Goal: Book appointment/travel/reservation

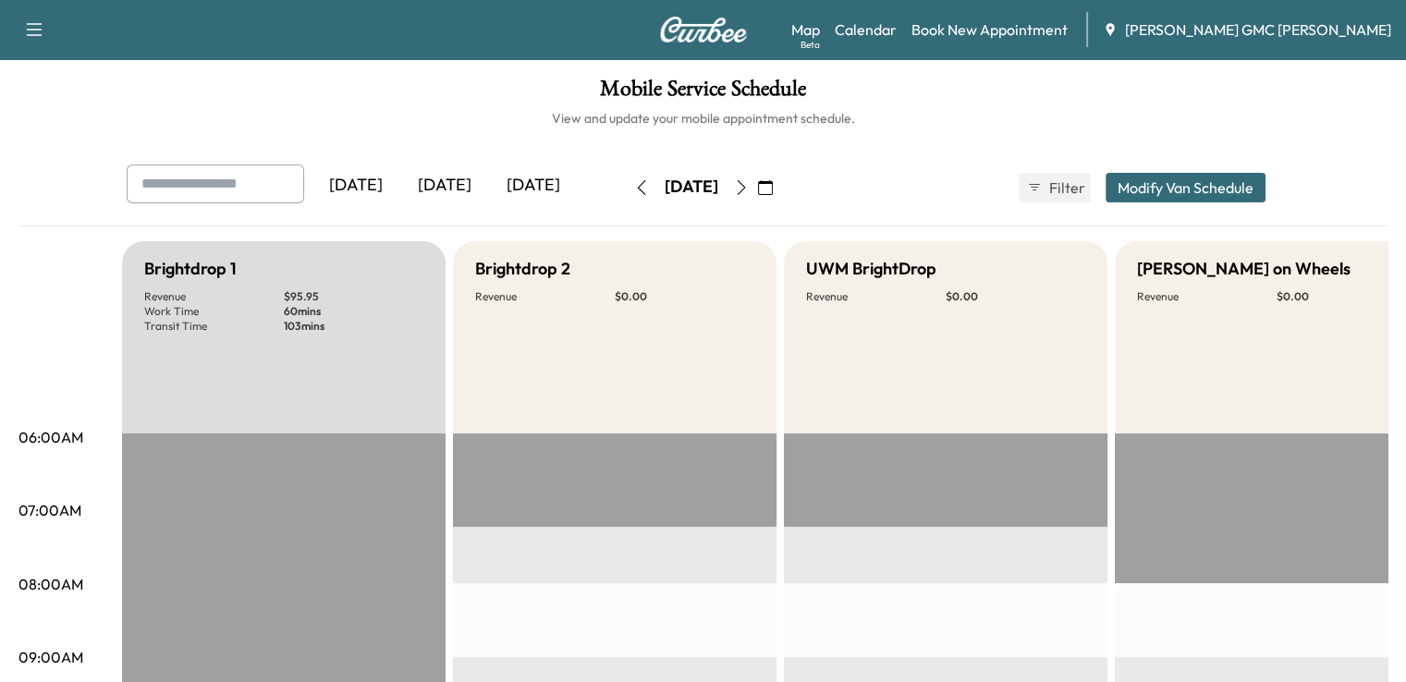
click at [489, 185] on div "[DATE]" at bounding box center [533, 186] width 89 height 43
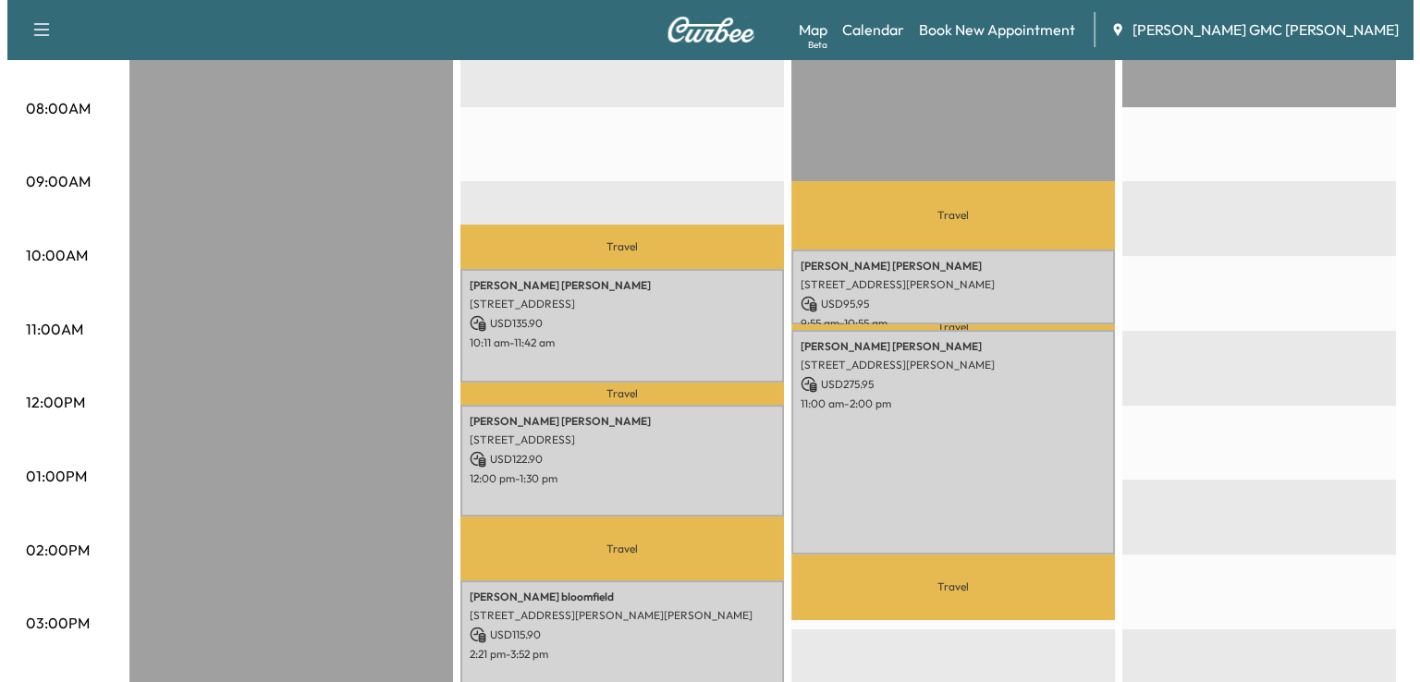
scroll to position [462, 0]
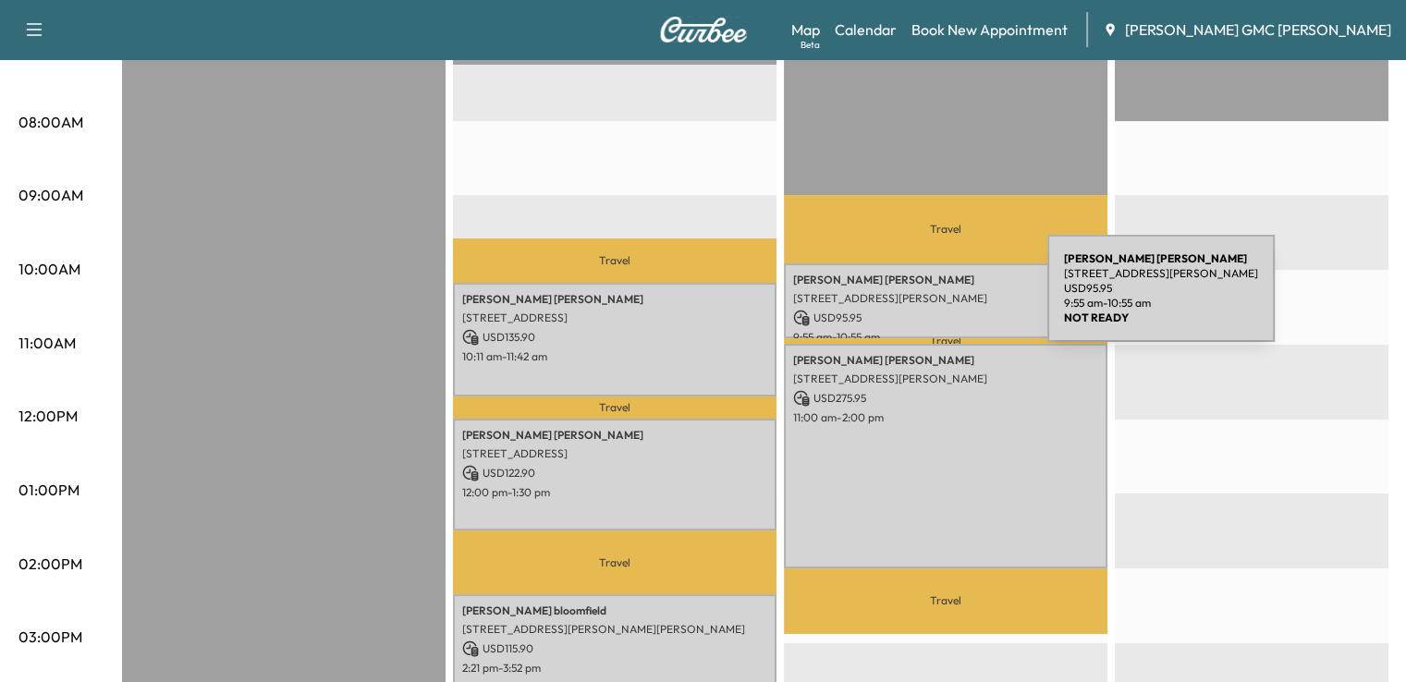
click at [909, 300] on p "[STREET_ADDRESS][PERSON_NAME]" at bounding box center [945, 298] width 305 height 15
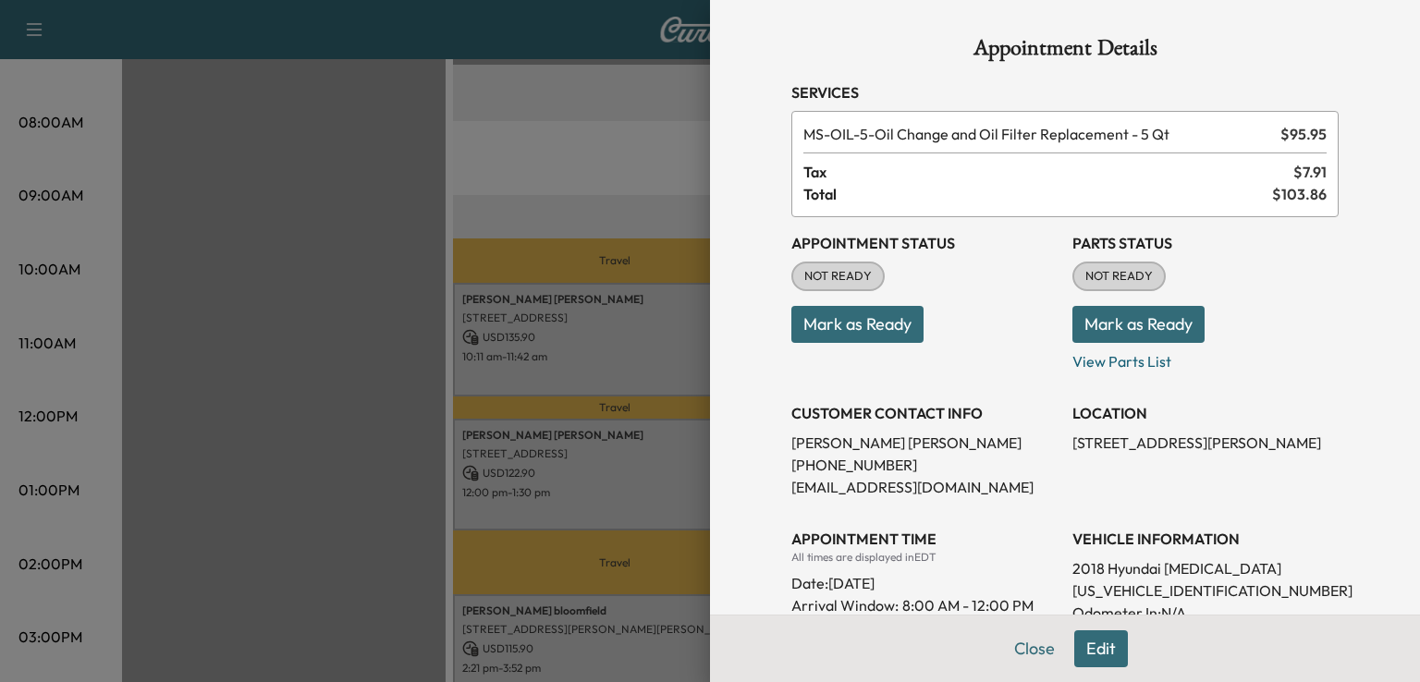
click at [1088, 594] on p "[US_VEHICLE_IDENTIFICATION_NUMBER]" at bounding box center [1206, 591] width 266 height 22
copy p "[US_VEHICLE_IDENTIFICATION_NUMBER]"
click at [594, 335] on div at bounding box center [710, 341] width 1420 height 682
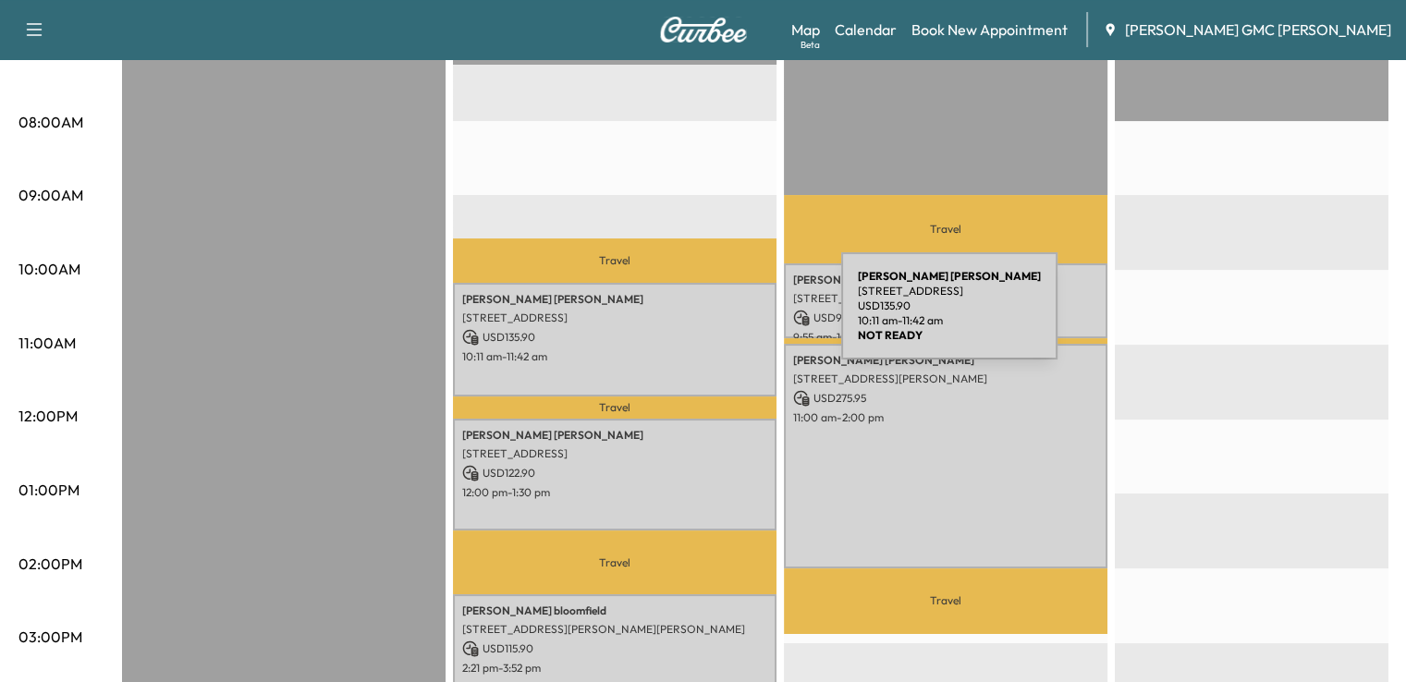
click at [703, 317] on p "[STREET_ADDRESS]" at bounding box center [614, 318] width 305 height 15
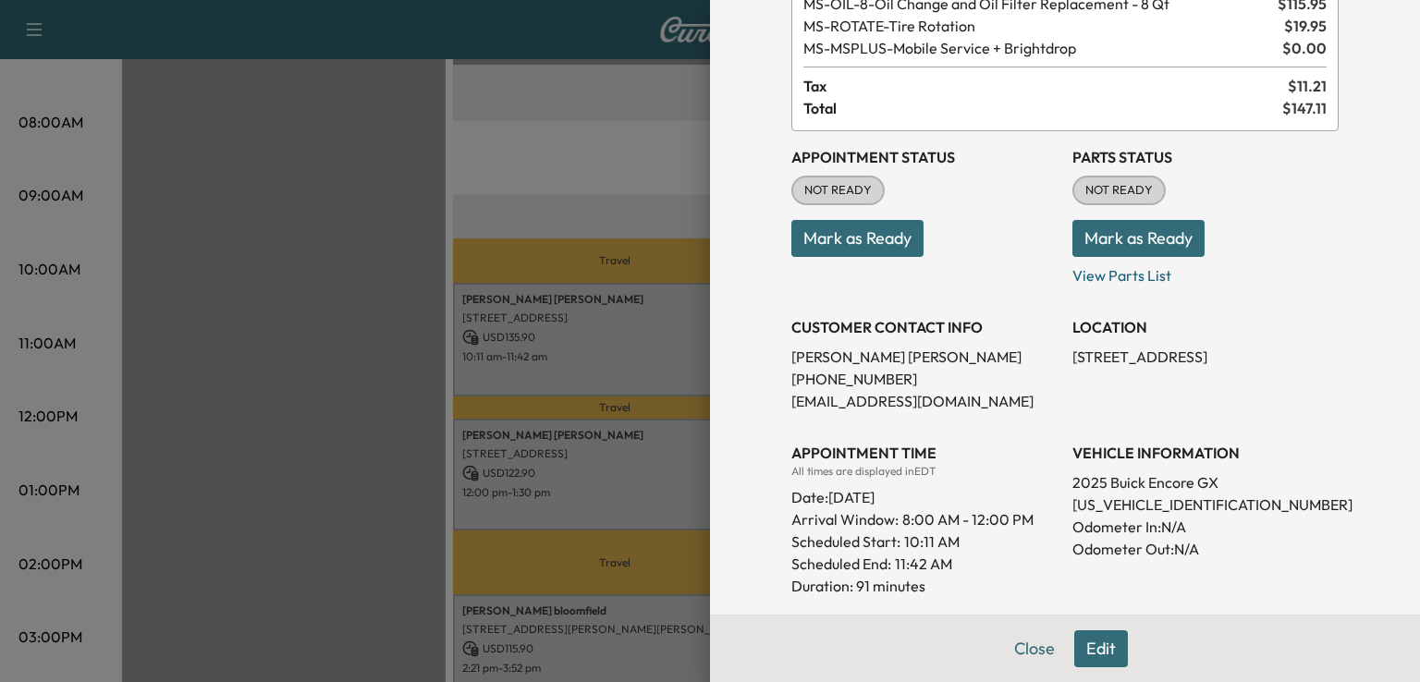
scroll to position [0, 0]
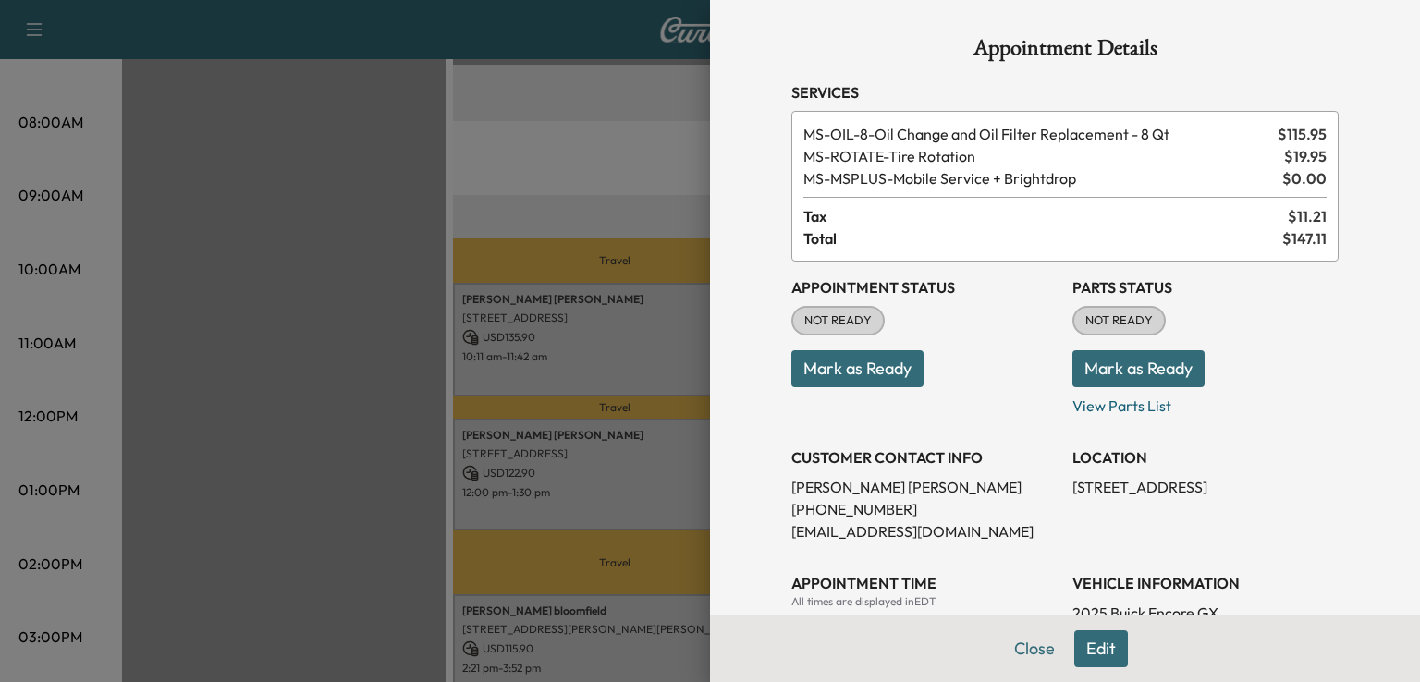
click at [444, 500] on div at bounding box center [710, 341] width 1420 height 682
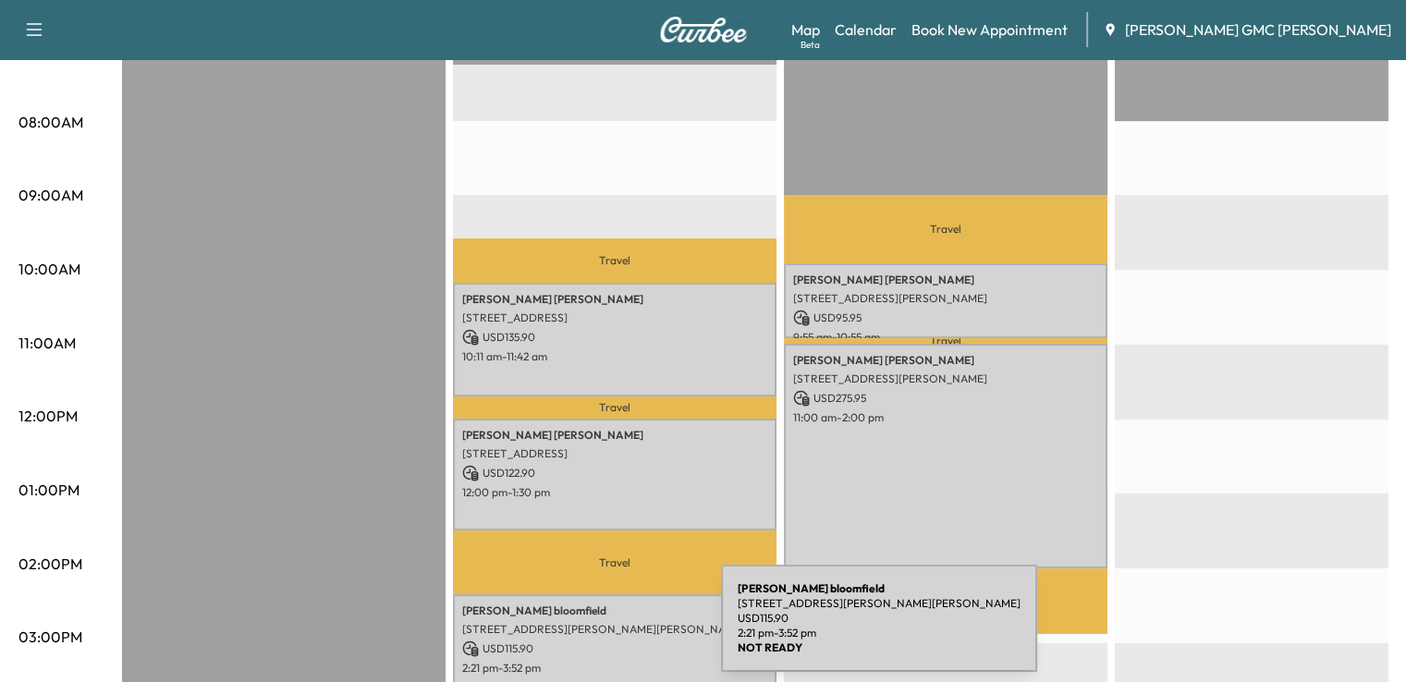
click at [583, 630] on div "[PERSON_NAME] [STREET_ADDRESS][PERSON_NAME][PERSON_NAME] USD 115.90 2:21 pm - 3…" at bounding box center [615, 651] width 324 height 113
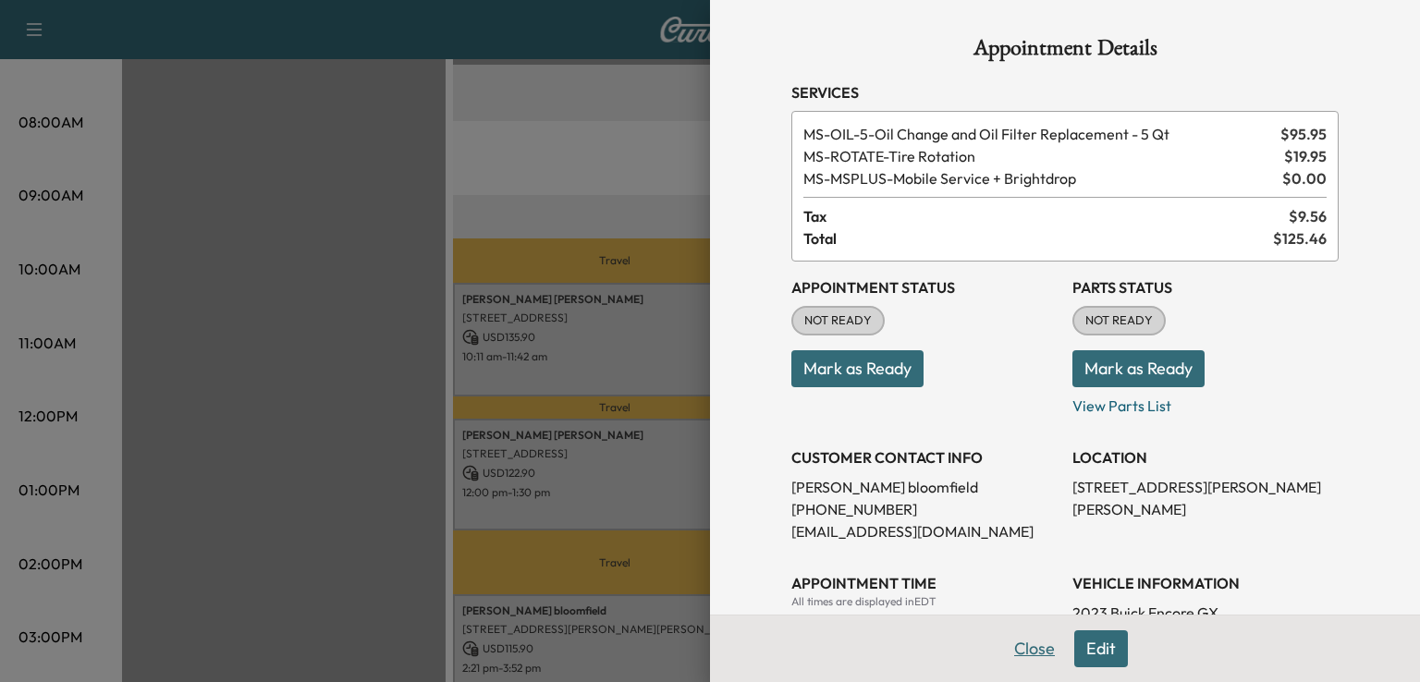
click at [1002, 643] on button "Close" at bounding box center [1034, 649] width 65 height 37
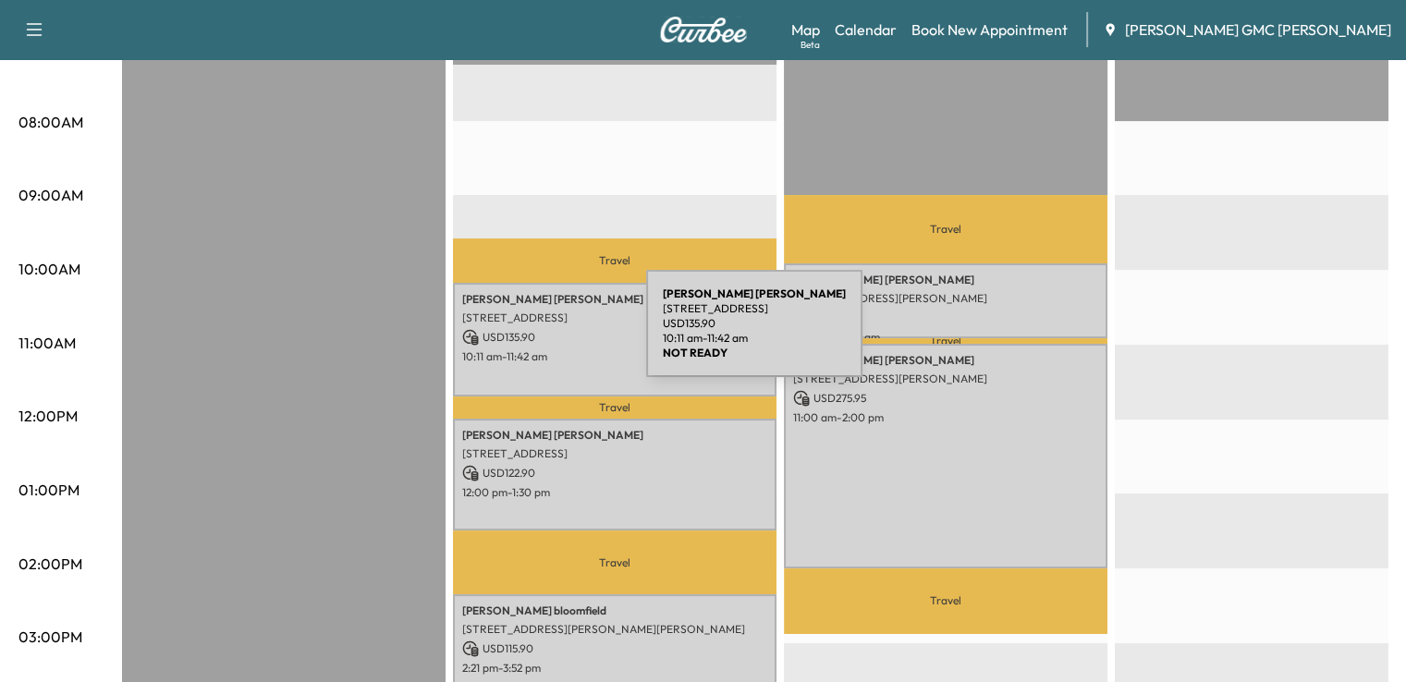
click at [508, 335] on p "USD 135.90" at bounding box center [614, 337] width 305 height 17
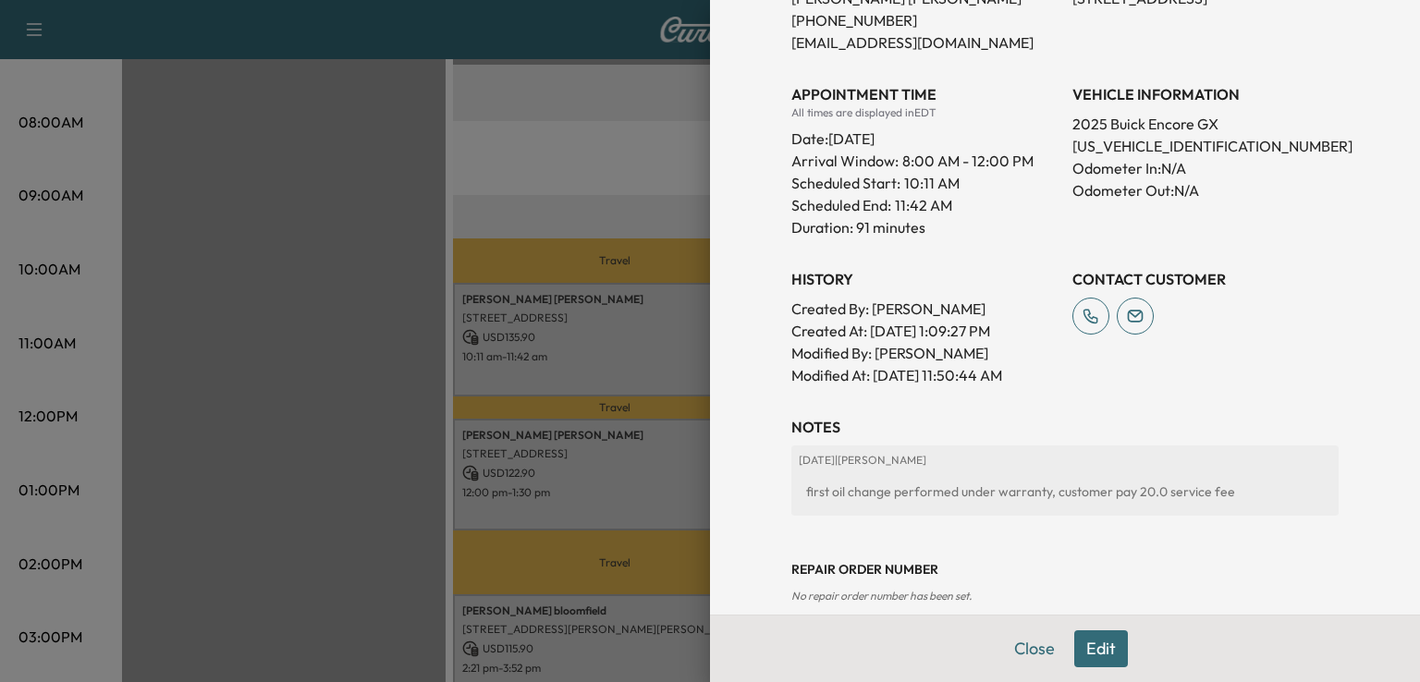
scroll to position [488, 0]
click at [484, 192] on div at bounding box center [710, 341] width 1420 height 682
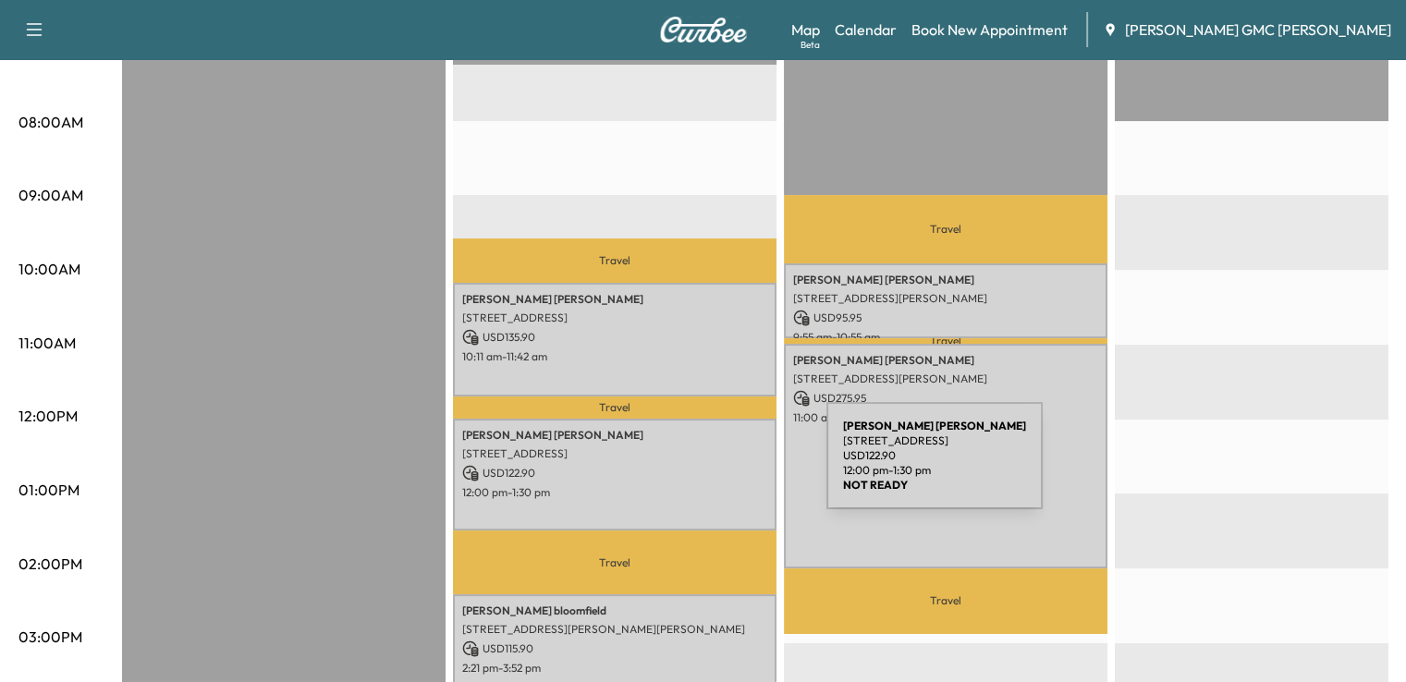
click at [688, 467] on p "USD 122.90" at bounding box center [614, 473] width 305 height 17
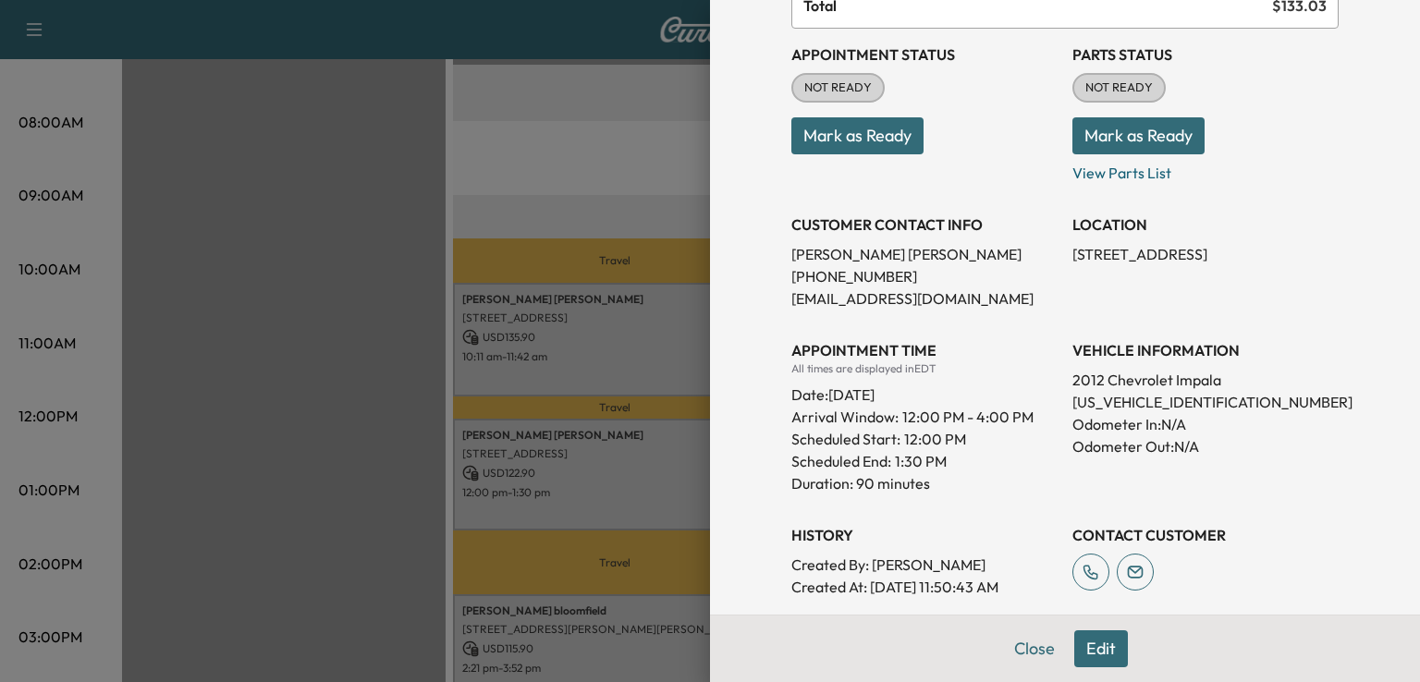
scroll to position [212, 0]
click at [1103, 408] on p "[US_VEHICLE_IDENTIFICATION_NUMBER]" at bounding box center [1206, 401] width 266 height 22
copy p "[US_VEHICLE_IDENTIFICATION_NUMBER]"
click at [352, 420] on div at bounding box center [710, 341] width 1420 height 682
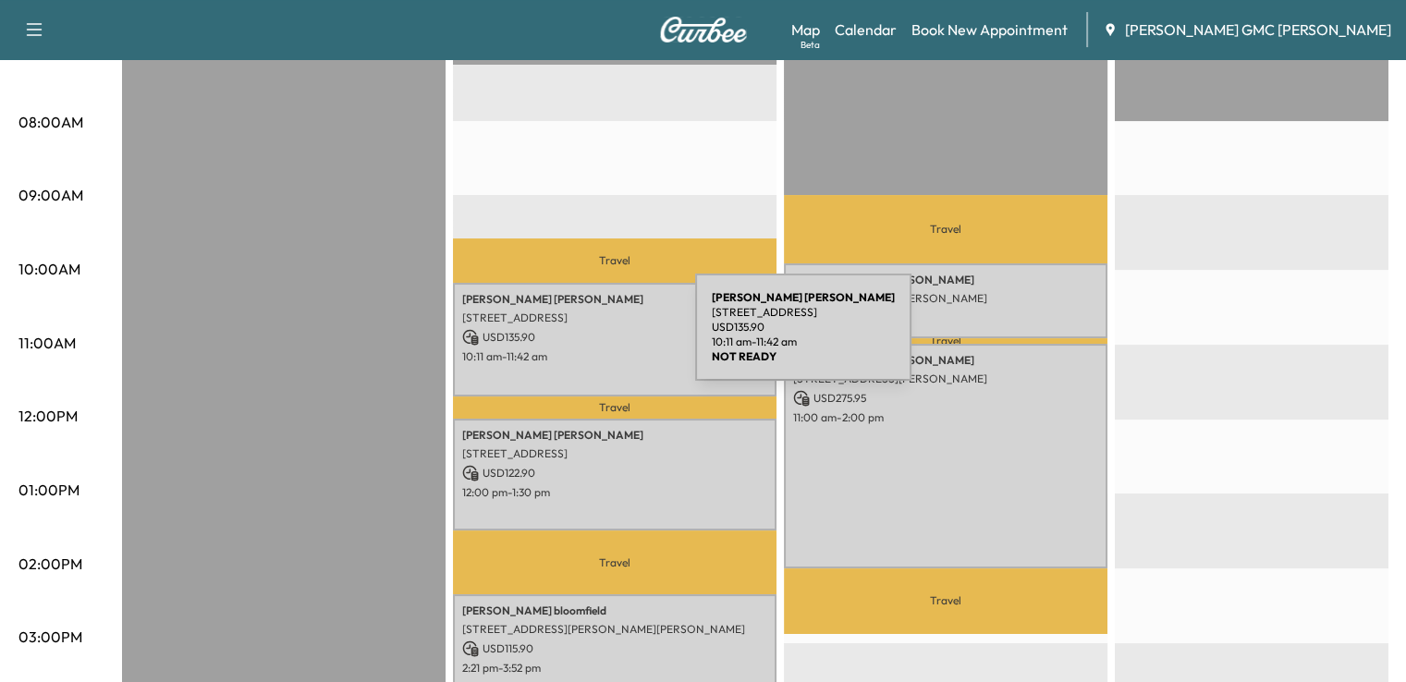
click at [557, 338] on p "USD 135.90" at bounding box center [614, 337] width 305 height 17
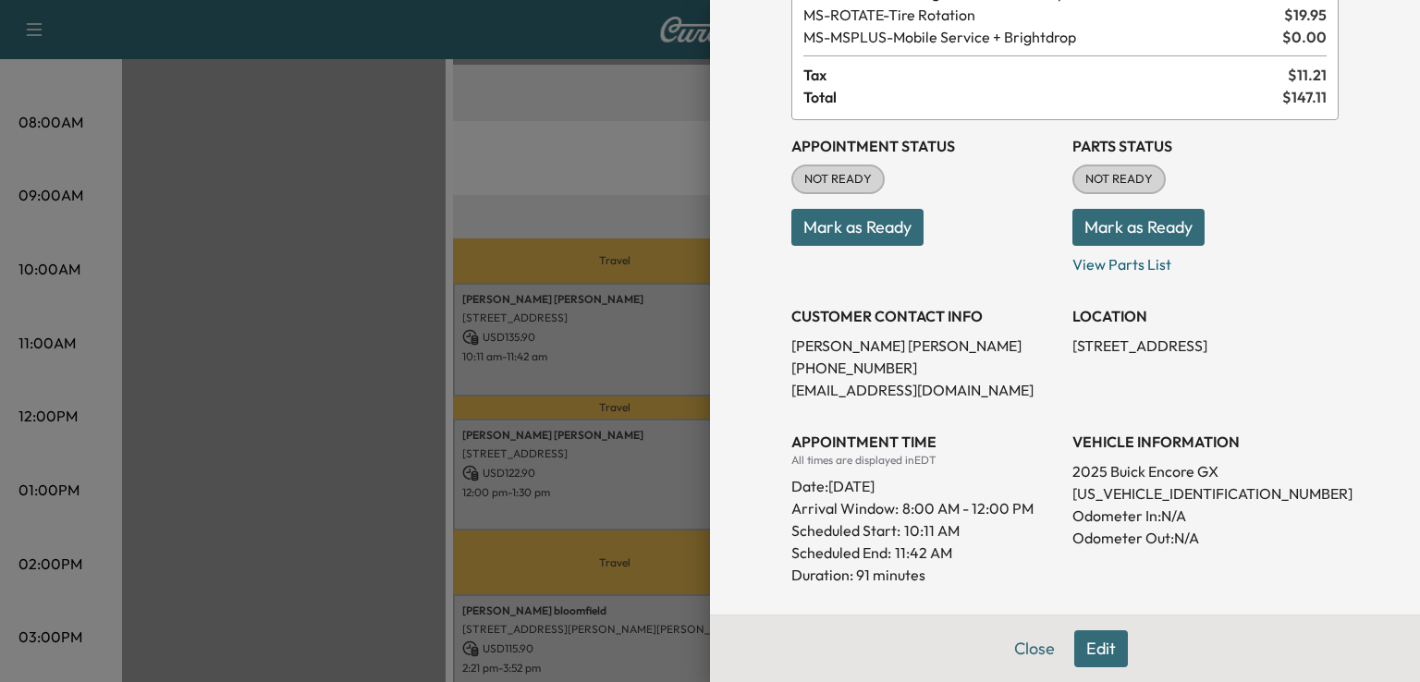
scroll to position [165, 0]
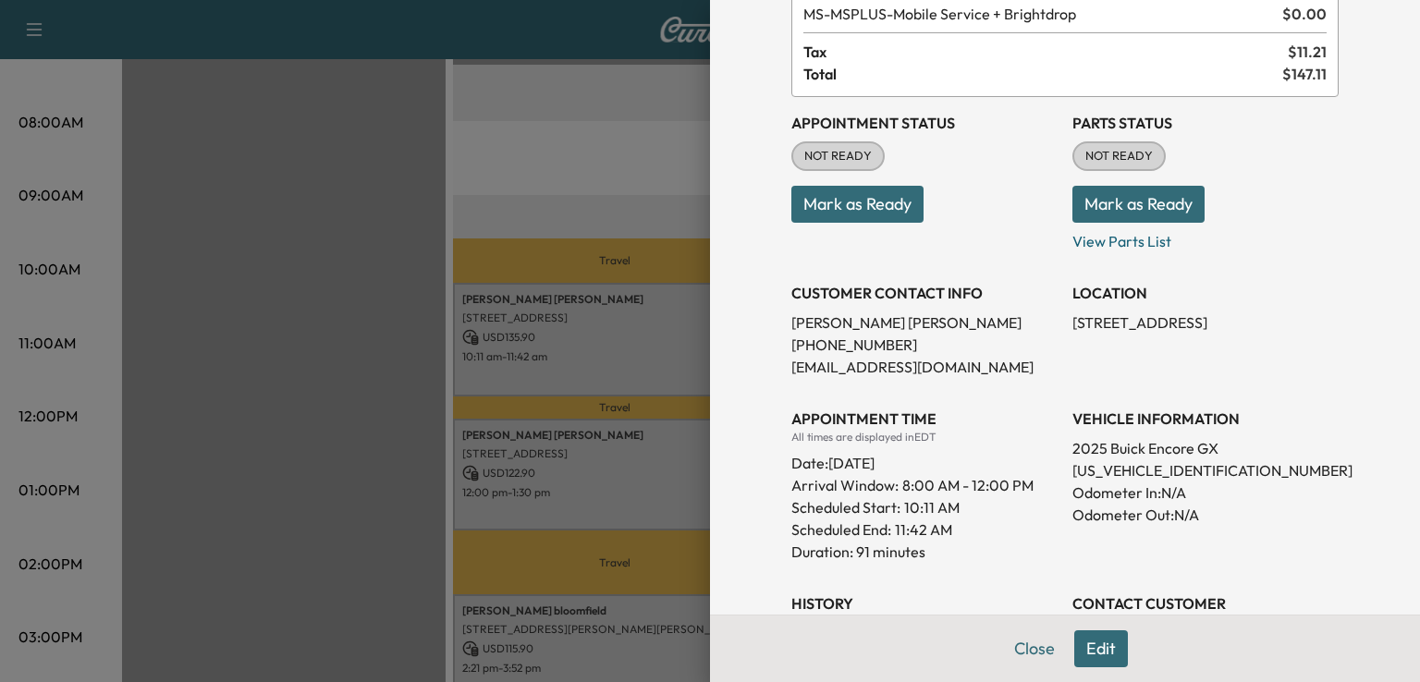
click at [1185, 469] on p "[US_VEHICLE_IDENTIFICATION_NUMBER]" at bounding box center [1206, 471] width 266 height 22
drag, startPoint x: 1185, startPoint y: 469, endPoint x: 1313, endPoint y: 297, distance: 214.7
click at [1313, 297] on h3 "LOCATION" at bounding box center [1206, 293] width 266 height 22
click at [1185, 467] on p "[US_VEHICLE_IDENTIFICATION_NUMBER]" at bounding box center [1206, 471] width 266 height 22
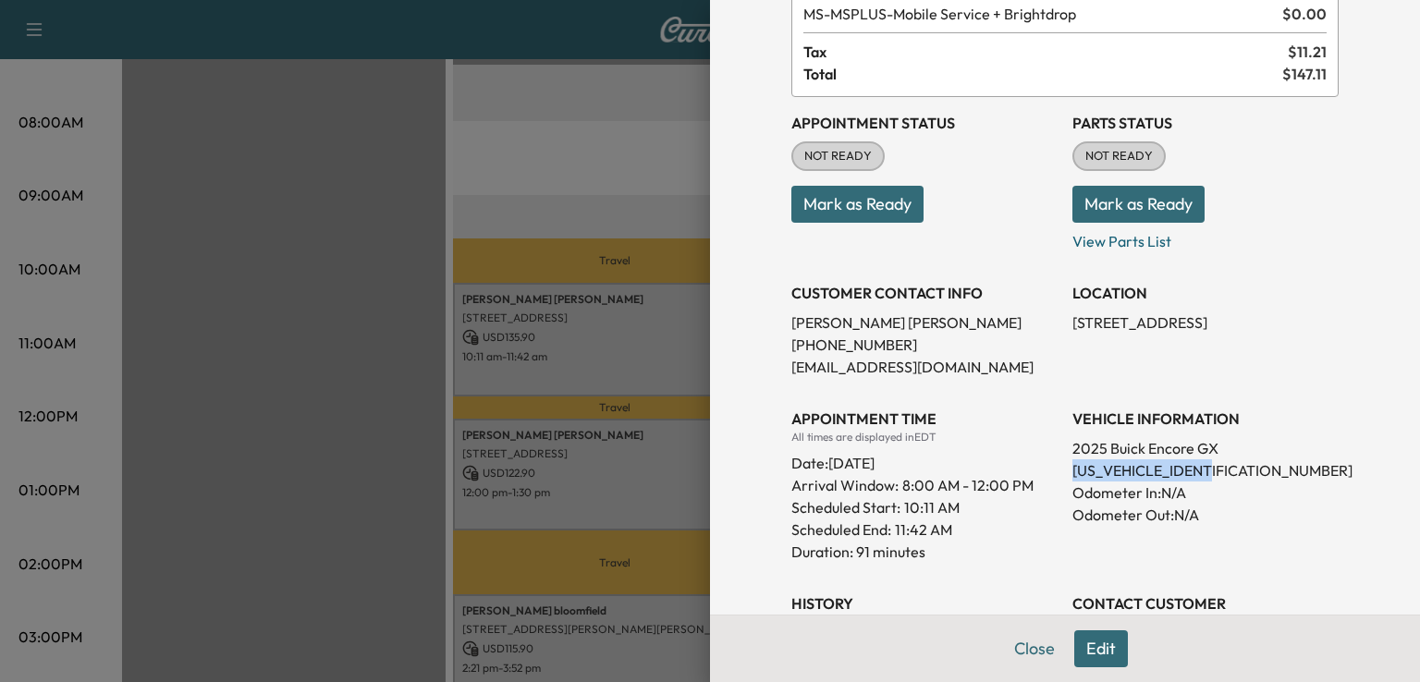
click at [1185, 467] on p "[US_VEHICLE_IDENTIFICATION_NUMBER]" at bounding box center [1206, 471] width 266 height 22
copy p "[US_VEHICLE_IDENTIFICATION_NUMBER]"
click at [674, 278] on div at bounding box center [710, 341] width 1420 height 682
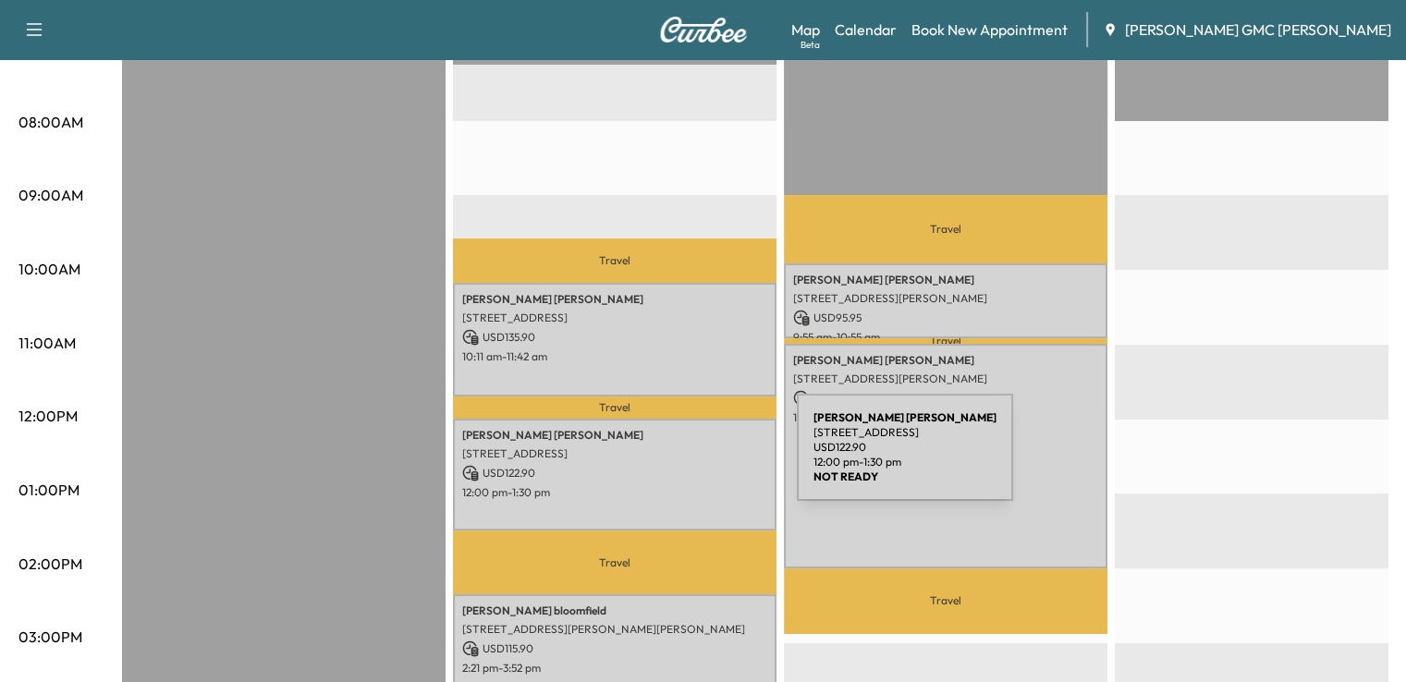
click at [658, 465] on p "USD 122.90" at bounding box center [614, 473] width 305 height 17
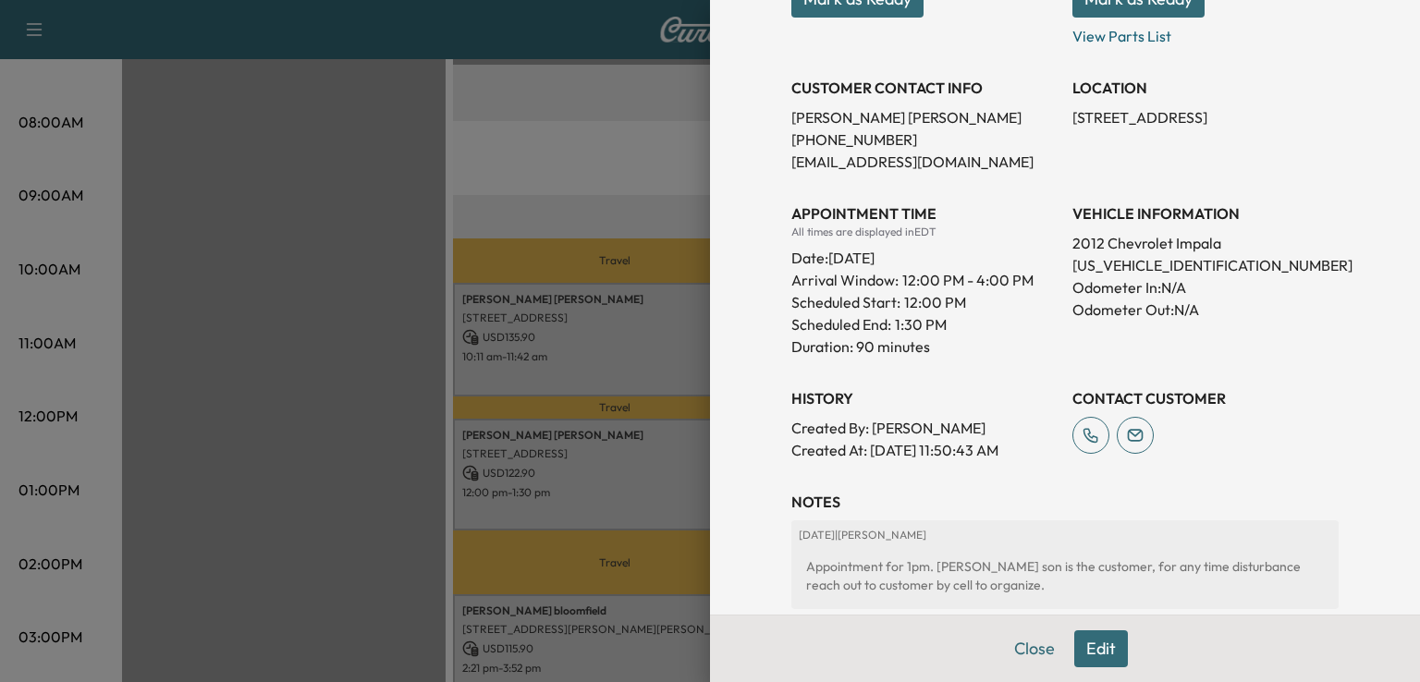
scroll to position [346, 0]
click at [1010, 651] on button "Close" at bounding box center [1034, 649] width 65 height 37
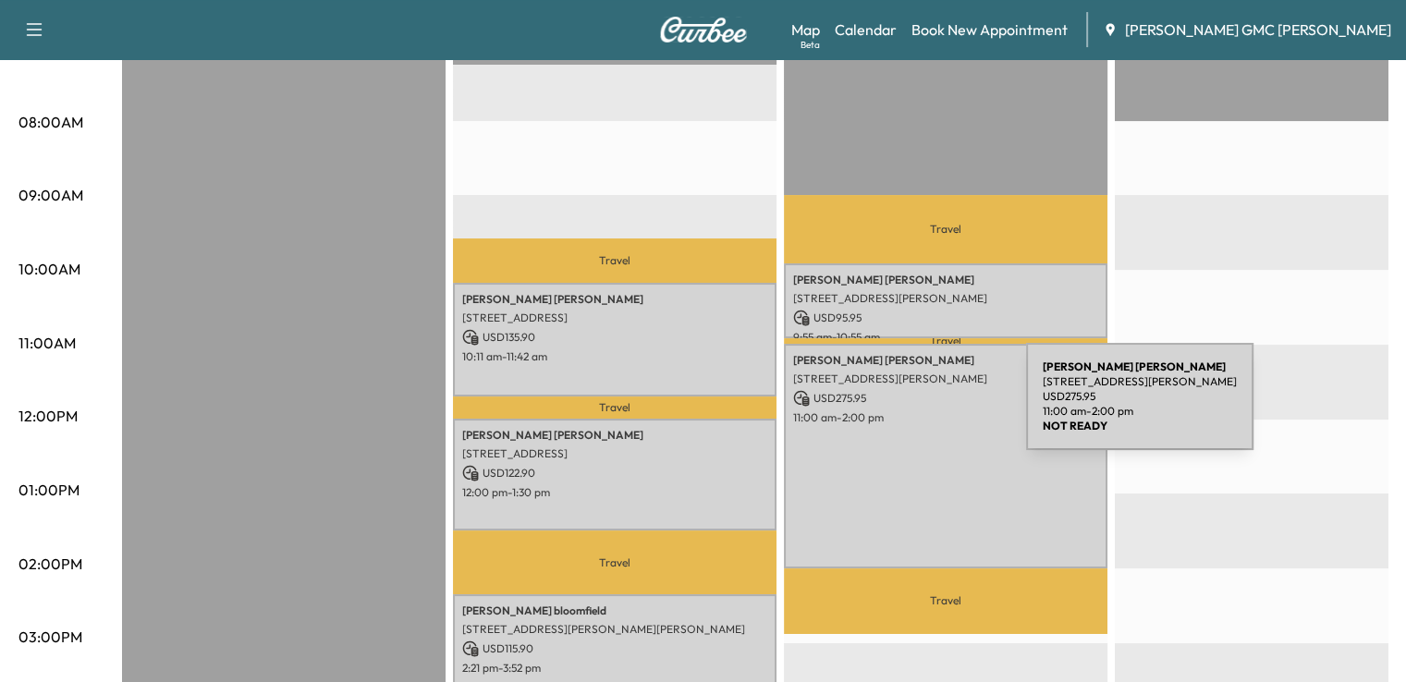
click at [888, 411] on p "11:00 am - 2:00 pm" at bounding box center [945, 418] width 305 height 15
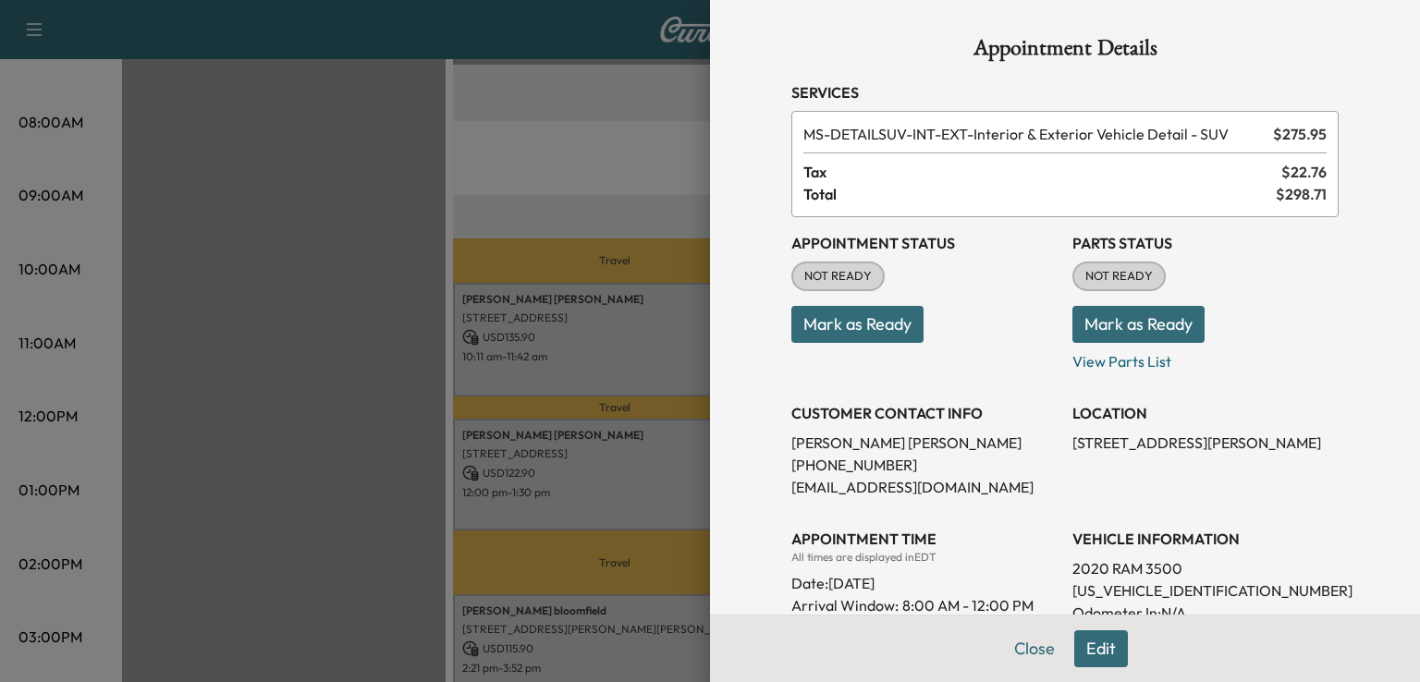
click at [1073, 595] on p "[US_VEHICLE_IDENTIFICATION_NUMBER]" at bounding box center [1206, 591] width 266 height 22
click at [1073, 592] on p "[US_VEHICLE_IDENTIFICATION_NUMBER]" at bounding box center [1206, 591] width 266 height 22
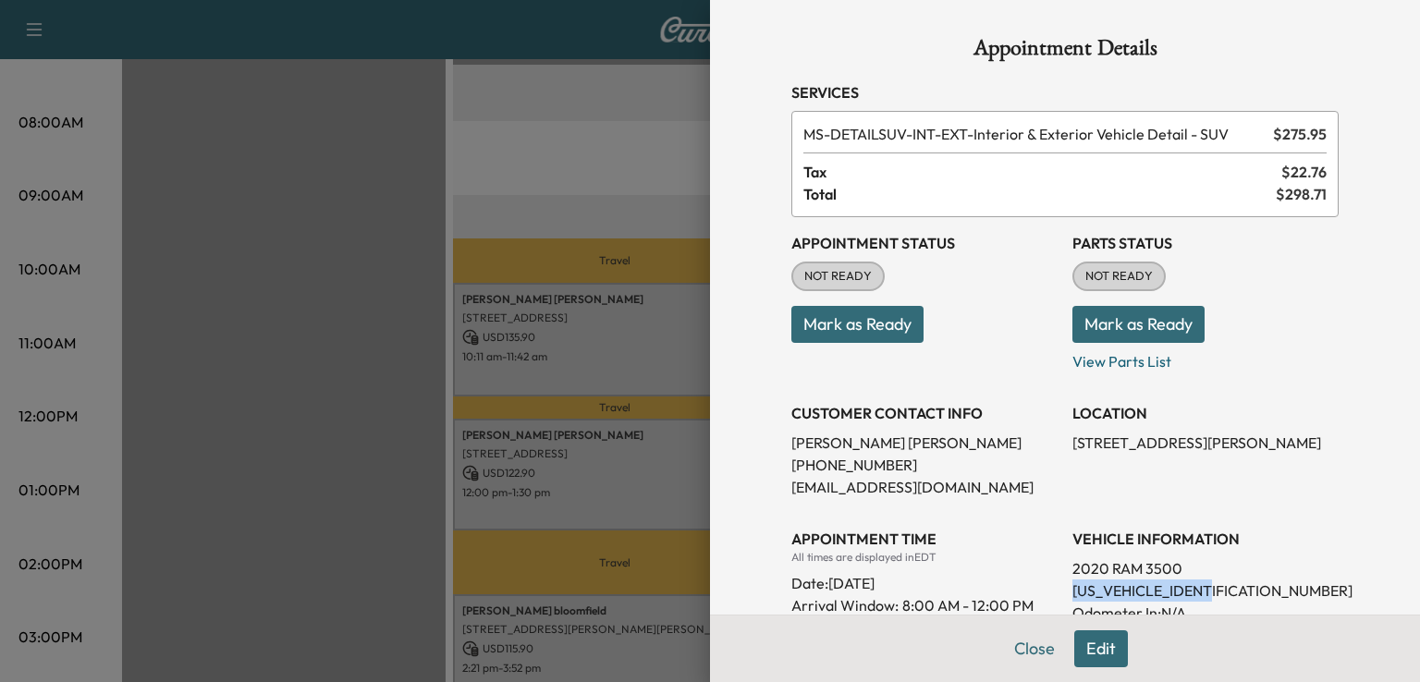
copy p "[US_VEHICLE_IDENTIFICATION_NUMBER]"
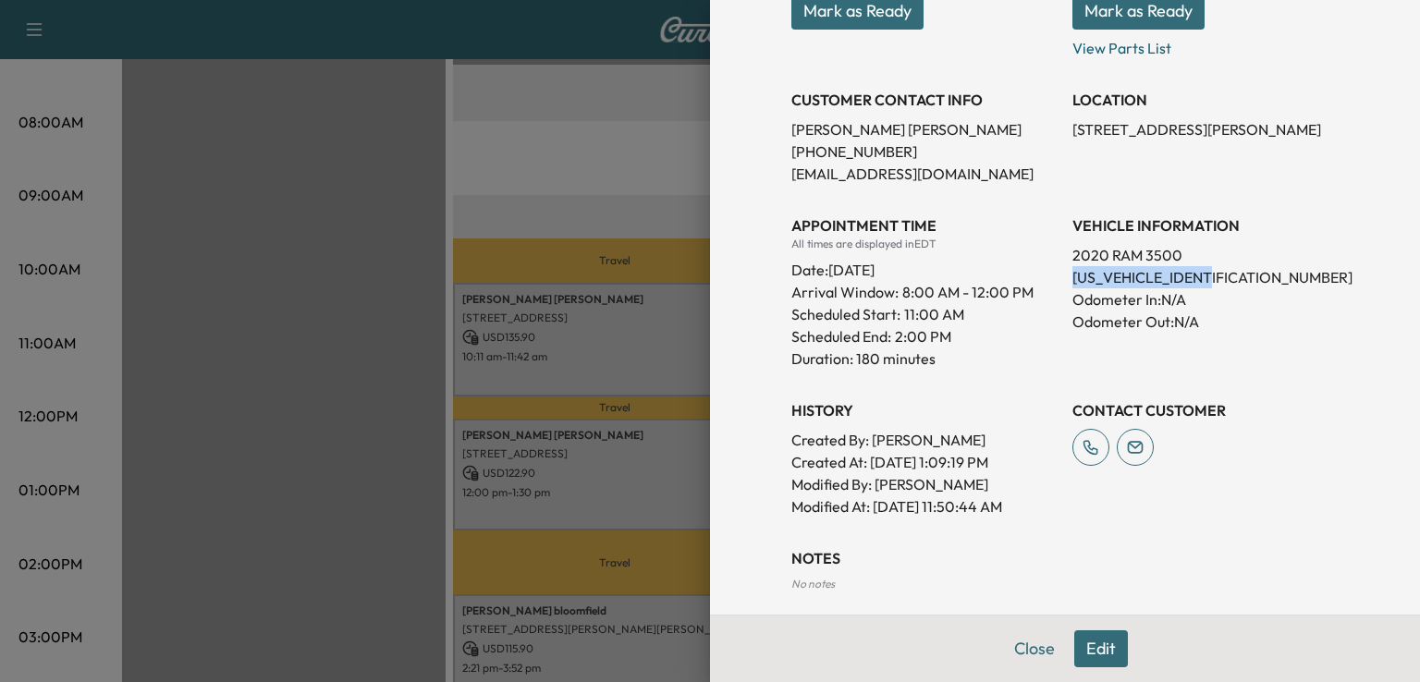
scroll to position [400, 0]
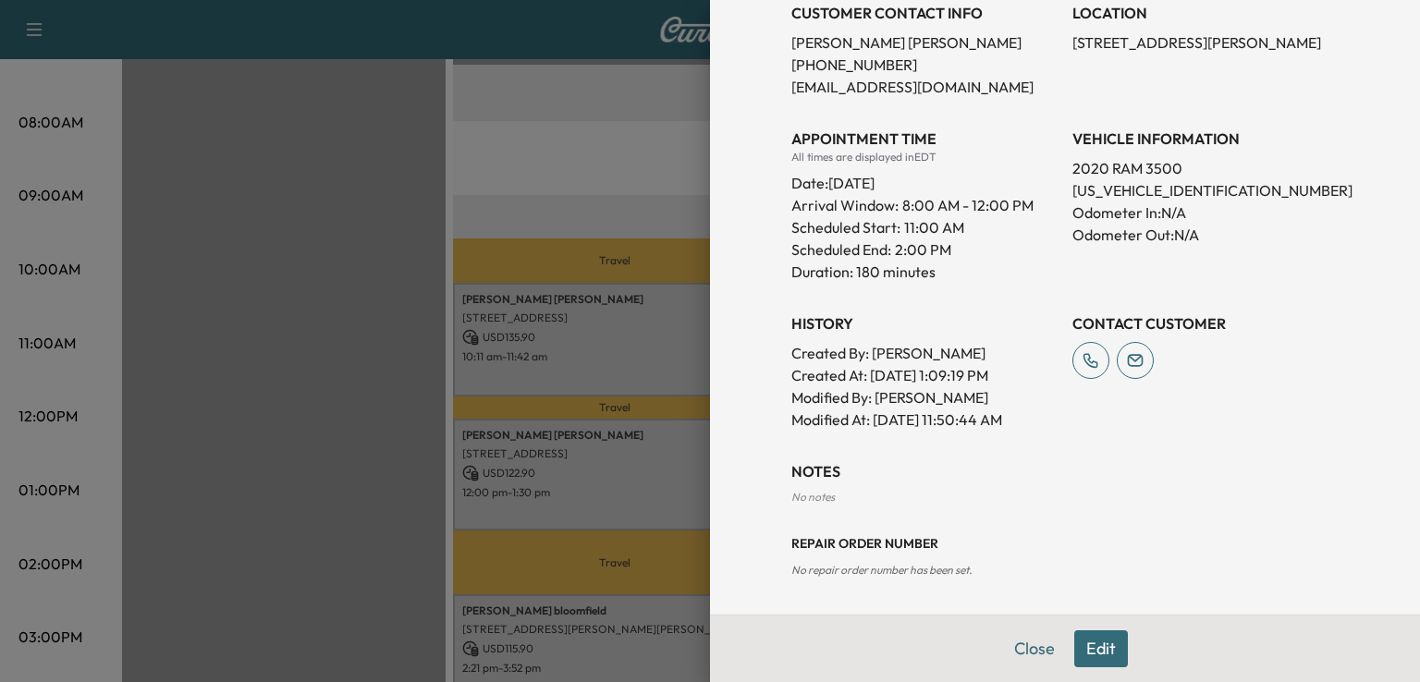
click at [433, 306] on div at bounding box center [710, 341] width 1420 height 682
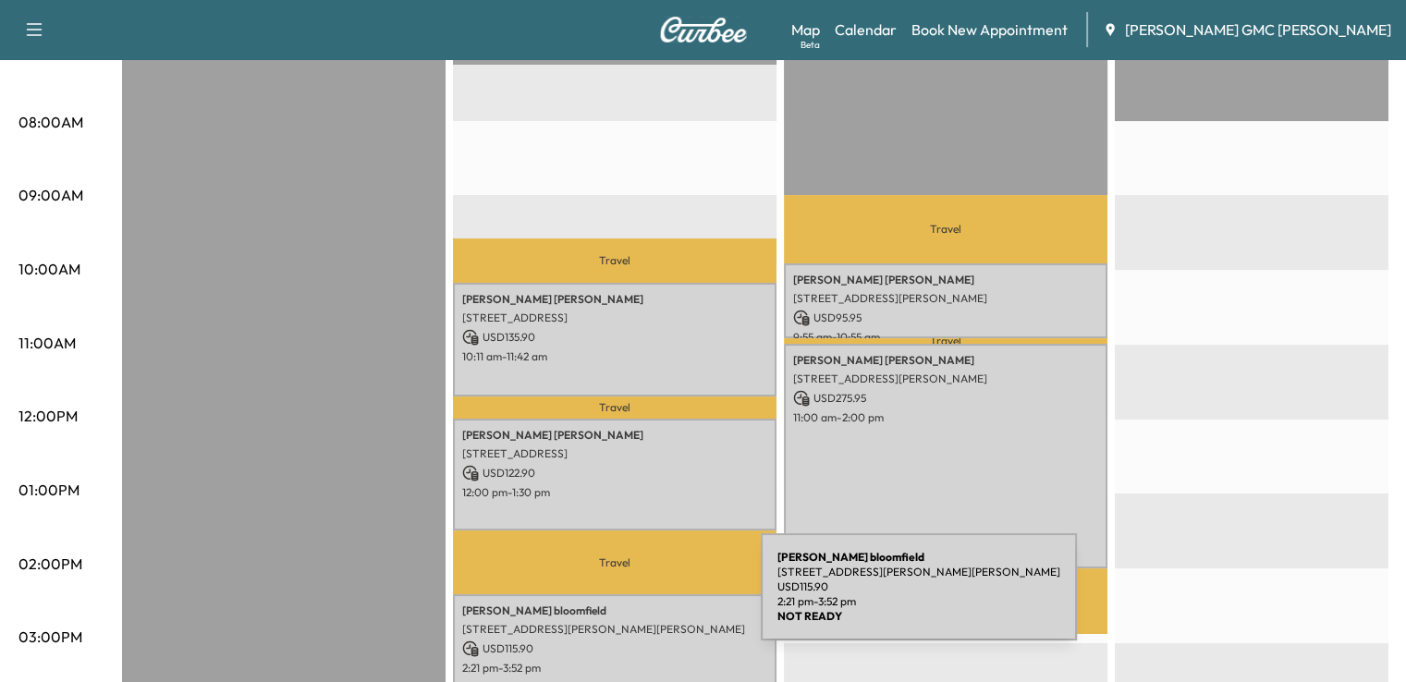
click at [622, 604] on p "[PERSON_NAME]" at bounding box center [614, 611] width 305 height 15
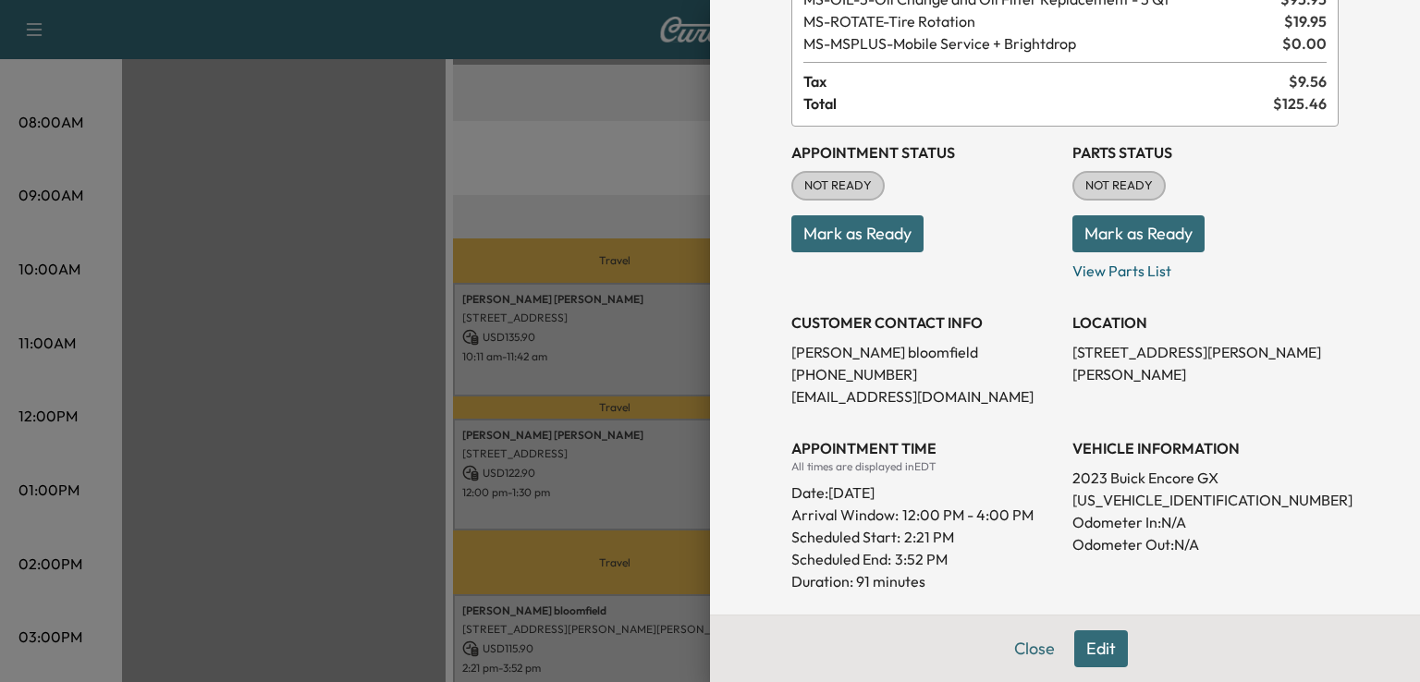
scroll to position [135, 0]
click at [491, 470] on div at bounding box center [710, 341] width 1420 height 682
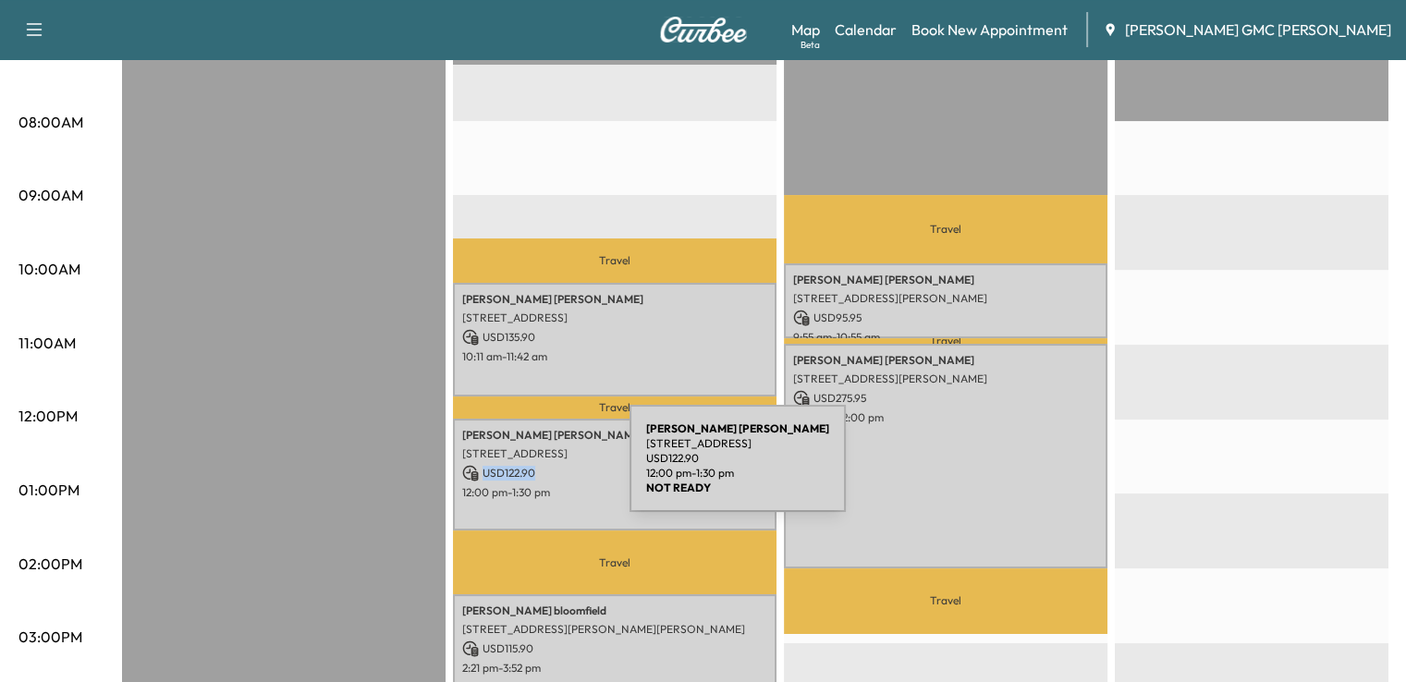
click at [491, 470] on p "USD 122.90" at bounding box center [614, 473] width 305 height 17
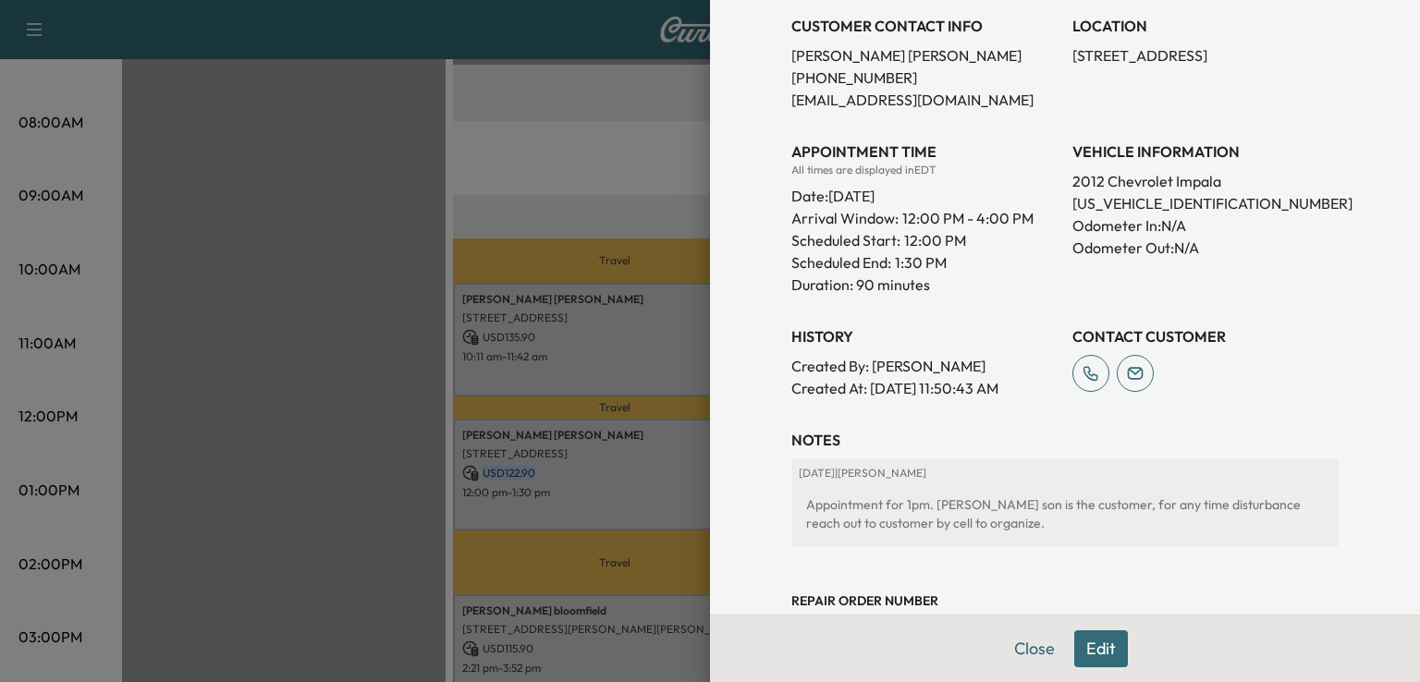
scroll to position [409, 0]
click at [639, 218] on div at bounding box center [710, 341] width 1420 height 682
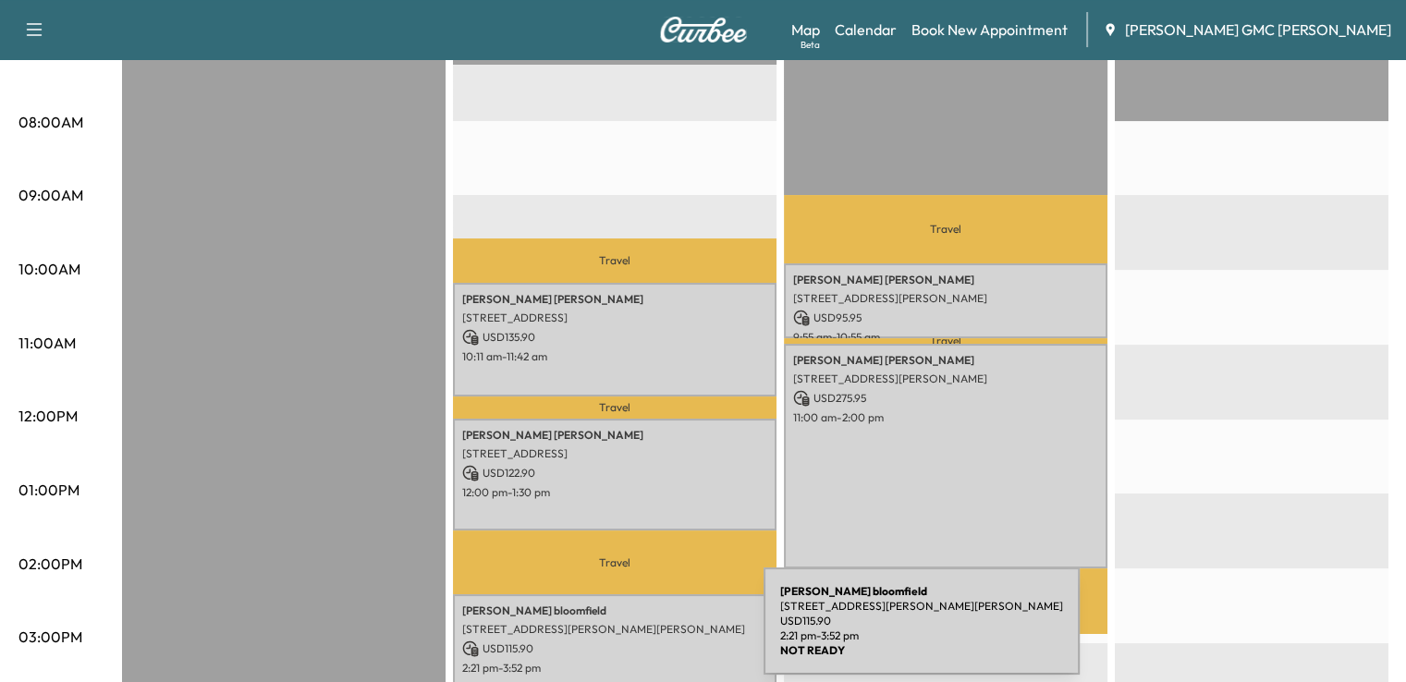
click at [625, 641] on p "USD 115.90" at bounding box center [614, 649] width 305 height 17
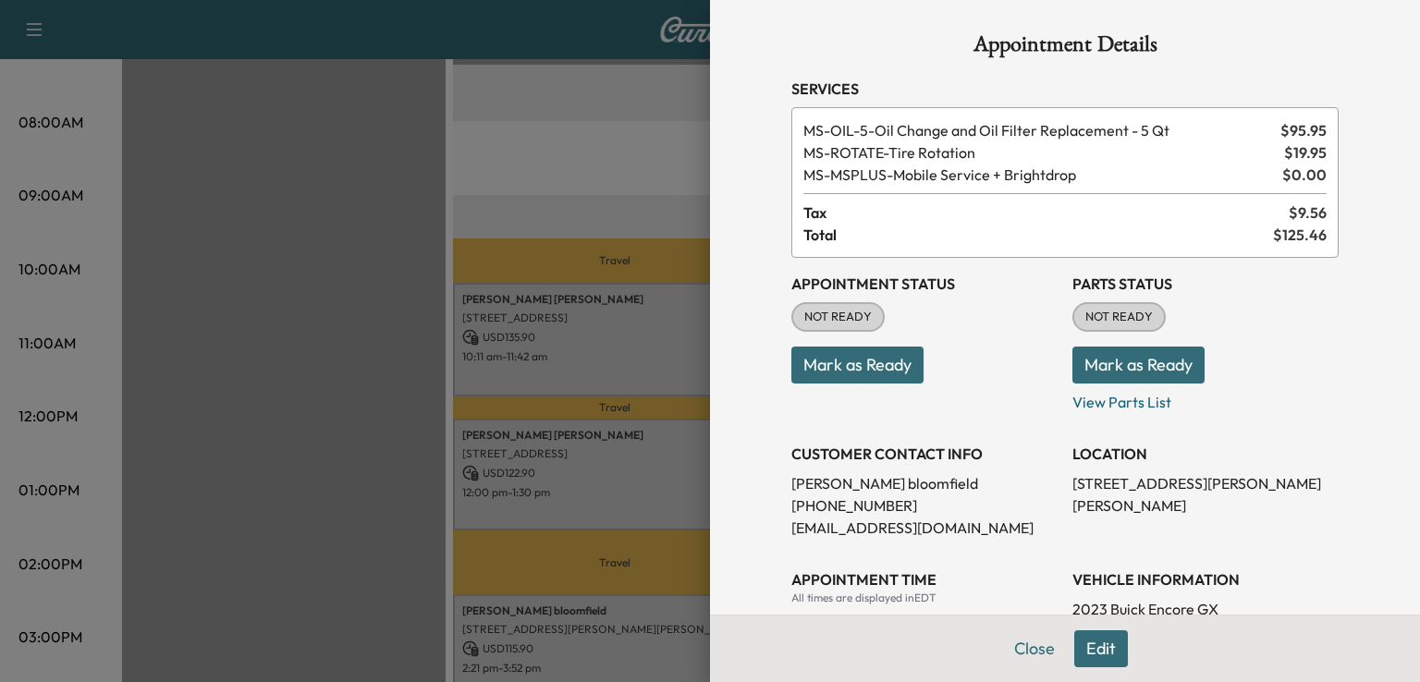
scroll to position [0, 0]
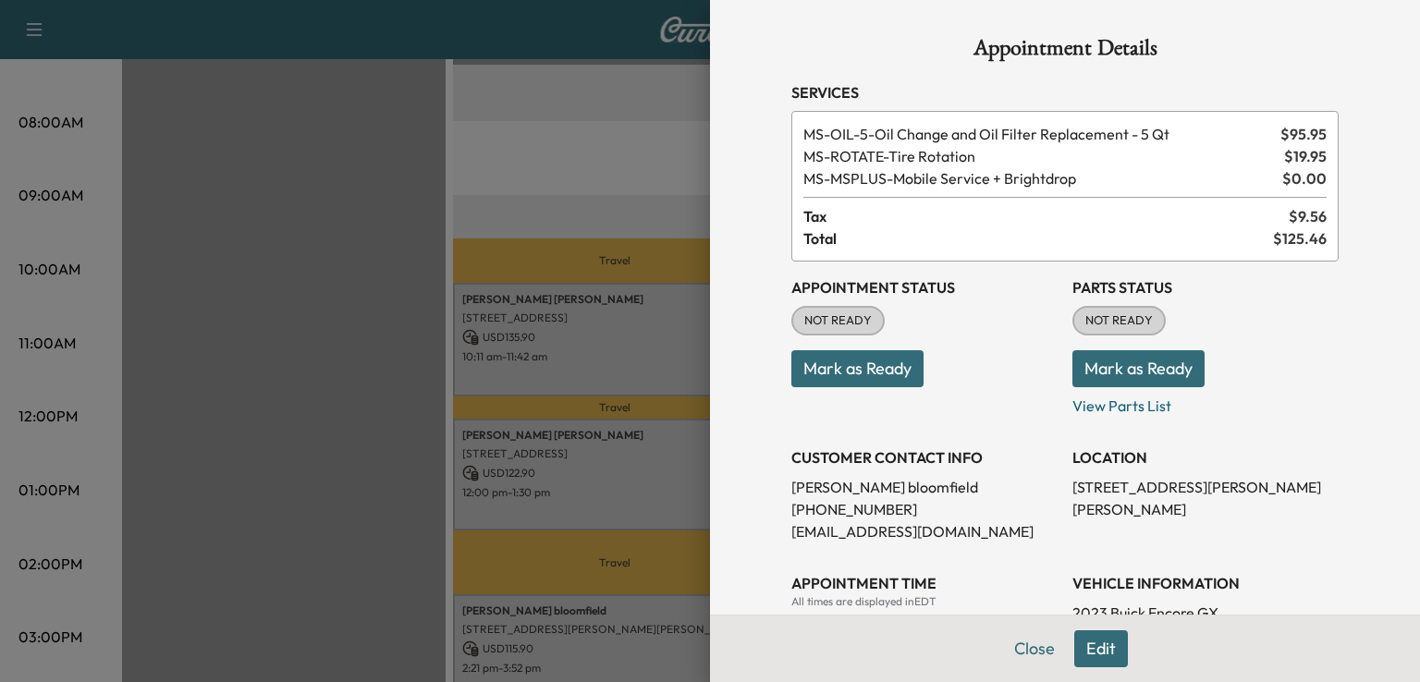
click at [651, 223] on div at bounding box center [710, 341] width 1420 height 682
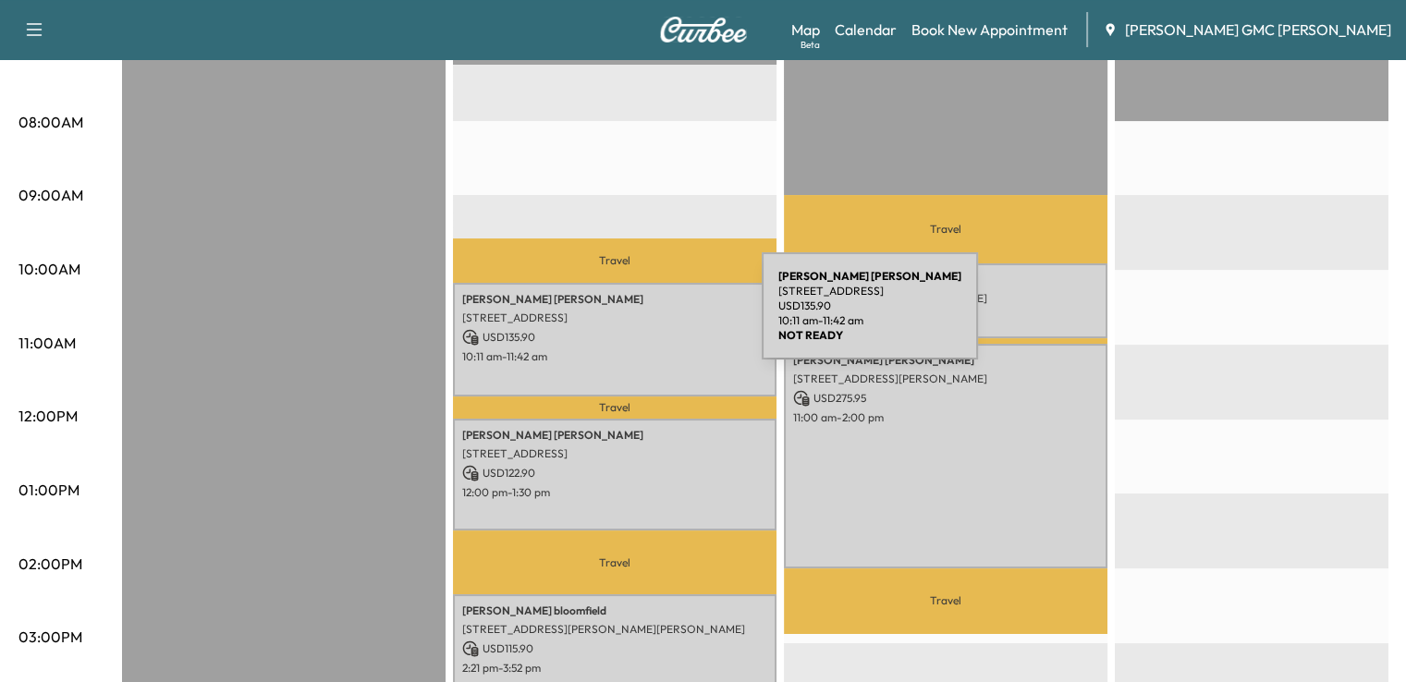
click at [623, 317] on p "[STREET_ADDRESS]" at bounding box center [614, 318] width 305 height 15
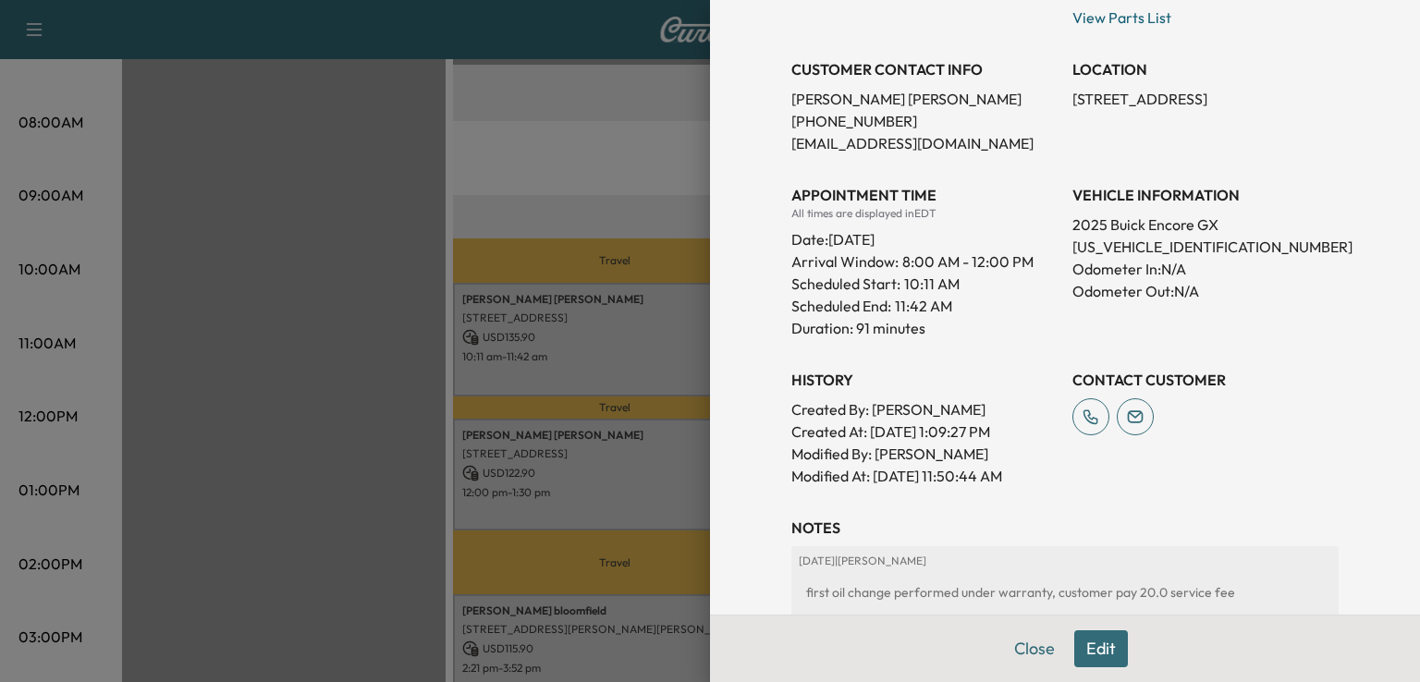
scroll to position [388, 0]
click at [645, 632] on div at bounding box center [710, 341] width 1420 height 682
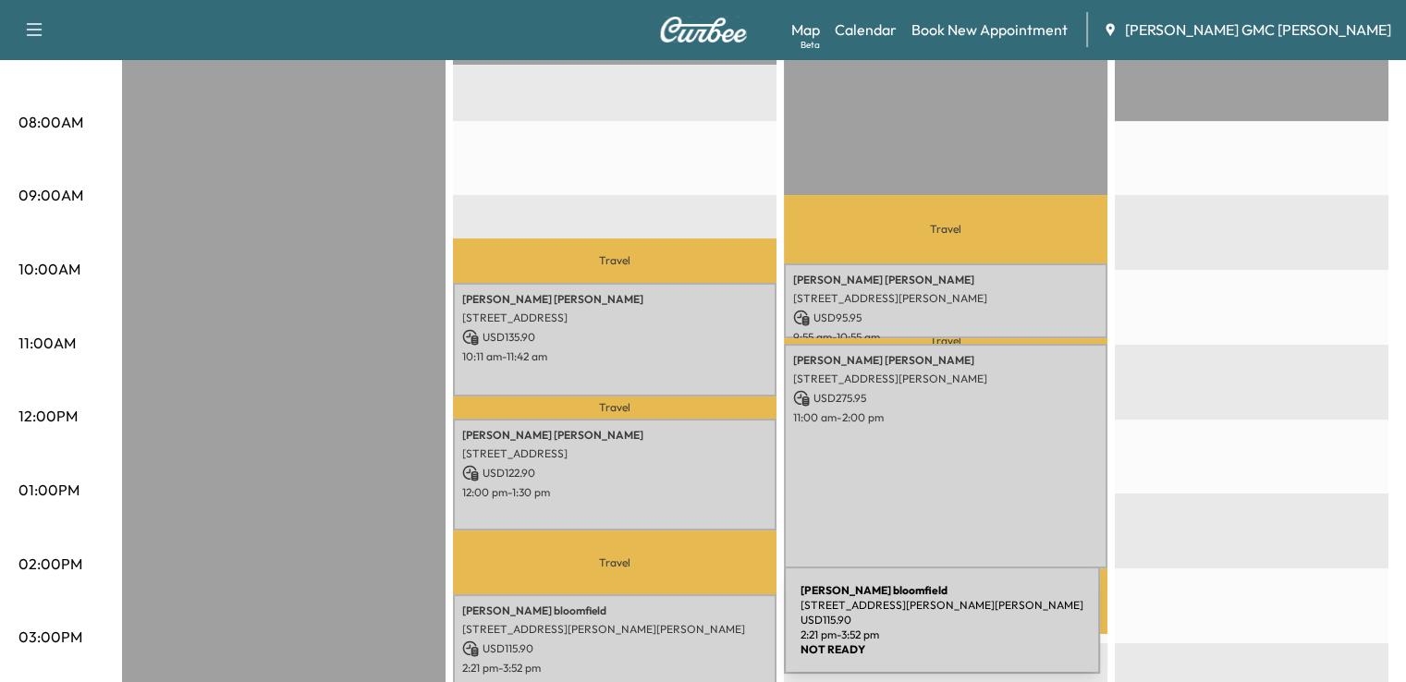
click at [645, 641] on p "USD 115.90" at bounding box center [614, 649] width 305 height 17
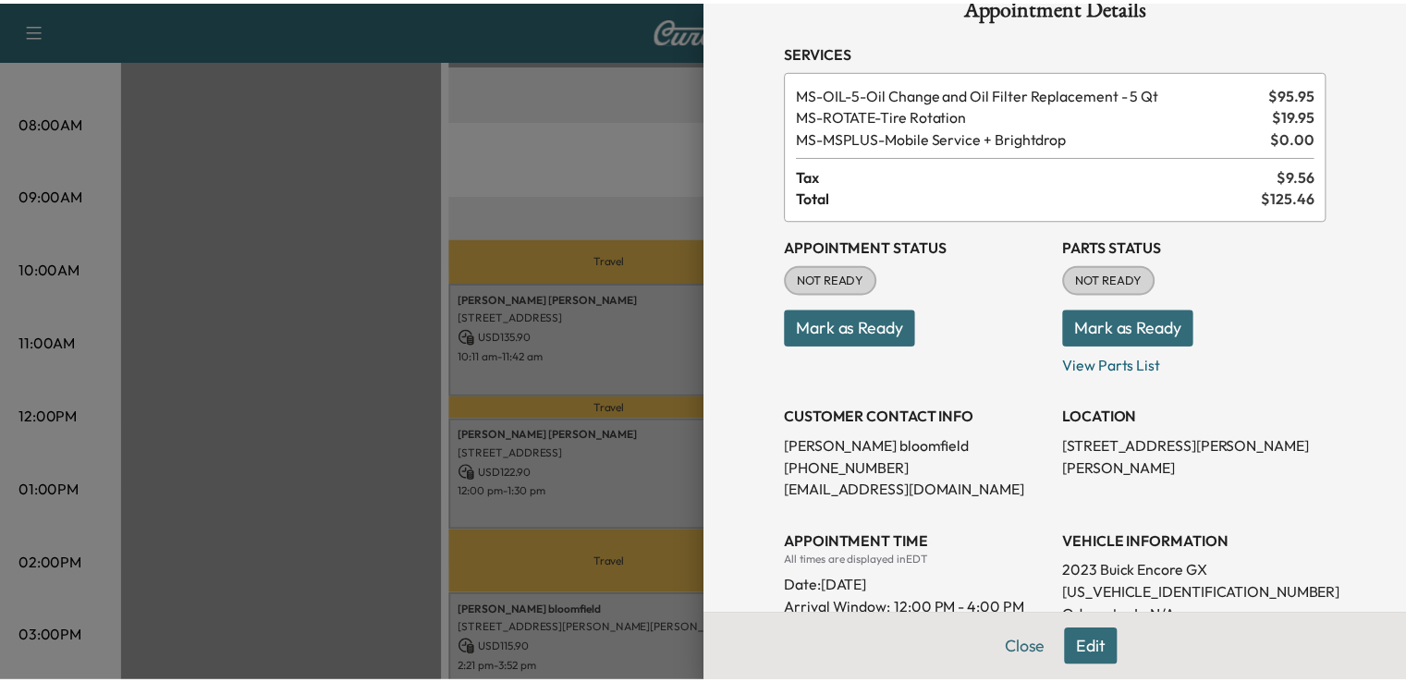
scroll to position [0, 0]
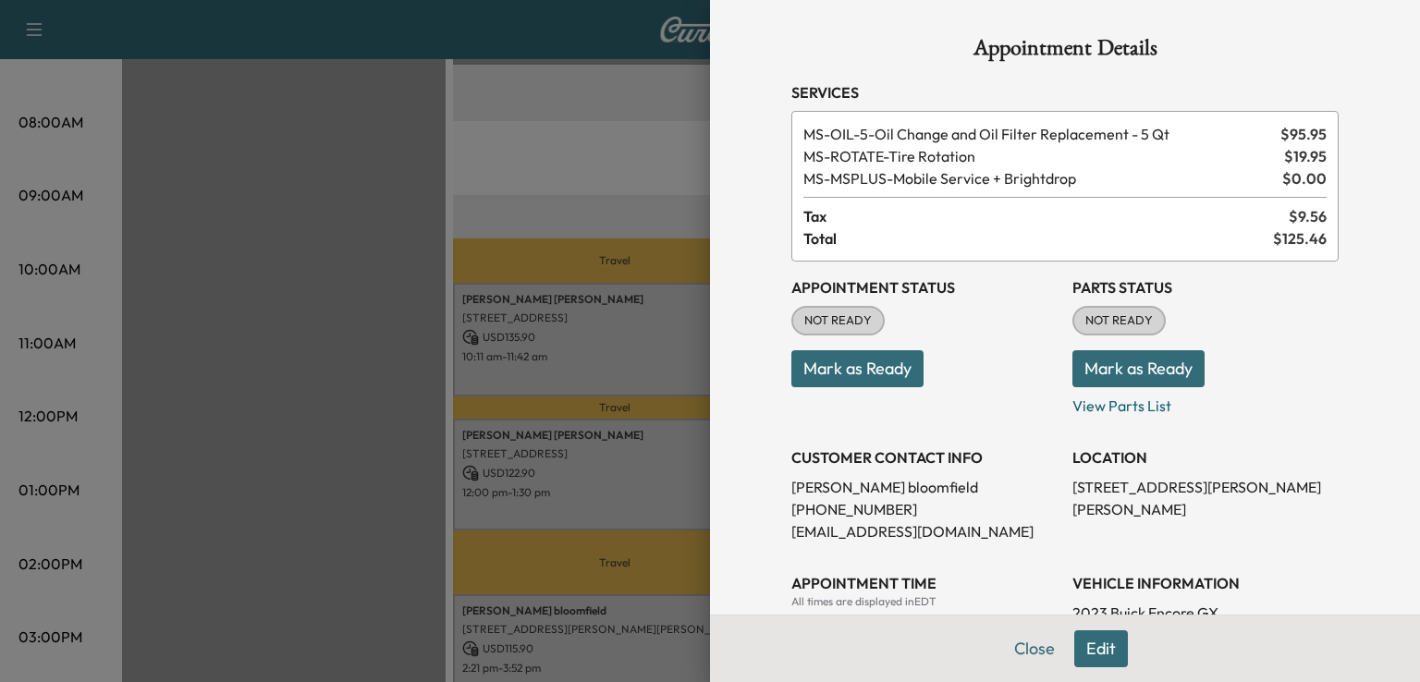
click at [625, 566] on div at bounding box center [710, 341] width 1420 height 682
